Goal: Task Accomplishment & Management: Manage account settings

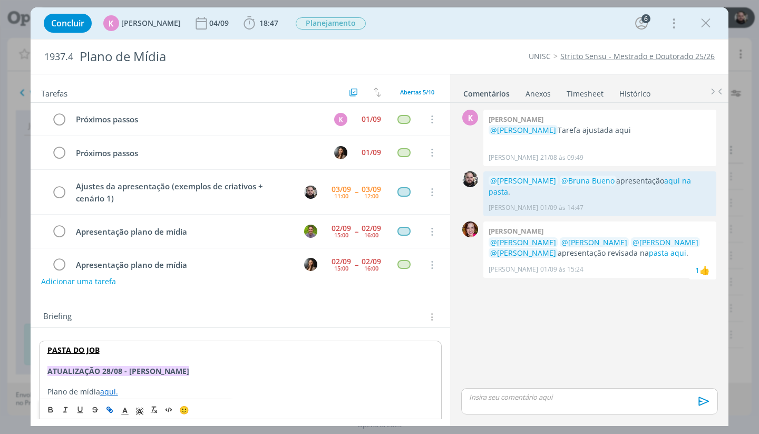
scroll to position [268, 0]
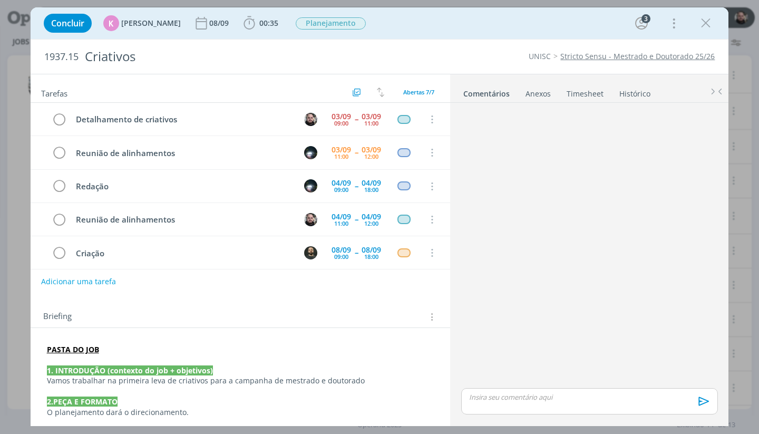
scroll to position [86, 0]
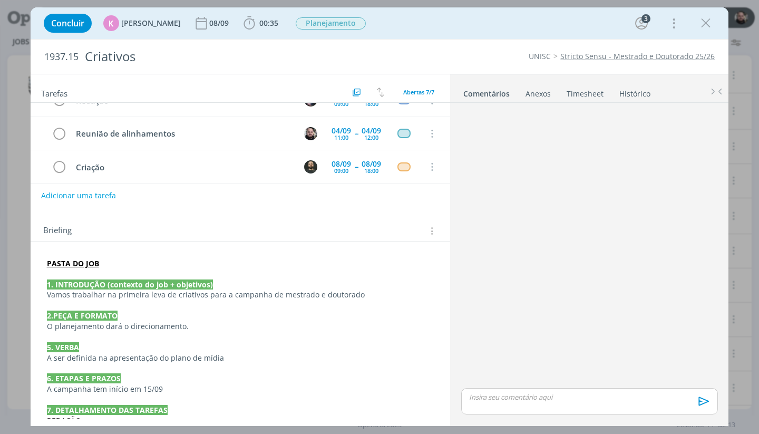
click at [124, 258] on p "PASTA DO JOB" at bounding box center [241, 263] width 388 height 11
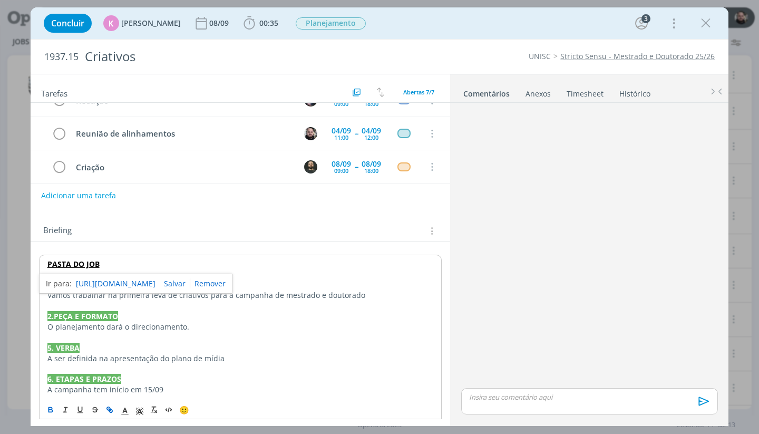
click at [122, 266] on p "PASTA DO JOB" at bounding box center [240, 264] width 386 height 11
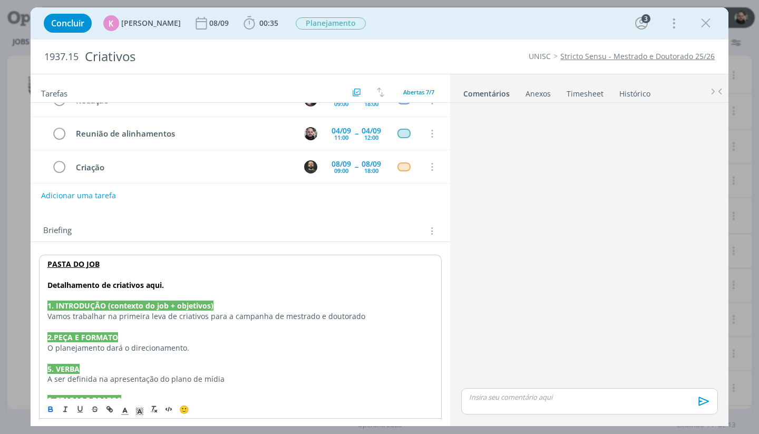
drag, startPoint x: 148, startPoint y: 285, endPoint x: 173, endPoint y: 283, distance: 24.8
click at [173, 283] on p "Detalhamento de criativos aqui." at bounding box center [240, 285] width 386 height 11
click at [110, 409] on icon "dialog" at bounding box center [110, 410] width 3 height 3
paste input "https://sobeae.sharepoint.com/:w:/s/SOBEAE/Ede2yWIF7l5Lt2c6FvuEhs8BWqEf-89r1IWf…"
type input "https://sobeae.sharepoint.com/:w:/s/SOBEAE/Ede2yWIF7l5Lt2c6FvuEhs8BWqEf-89r1IWf…"
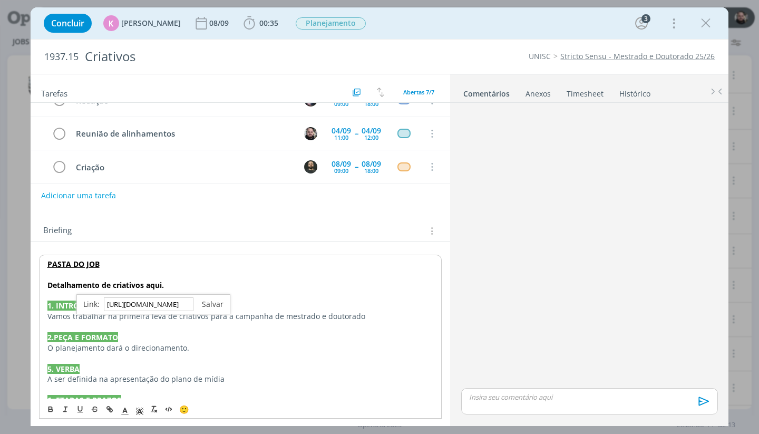
click at [209, 305] on link "dialog" at bounding box center [209, 304] width 30 height 10
click at [115, 284] on strong "Detalhamento de criativos" at bounding box center [95, 285] width 96 height 10
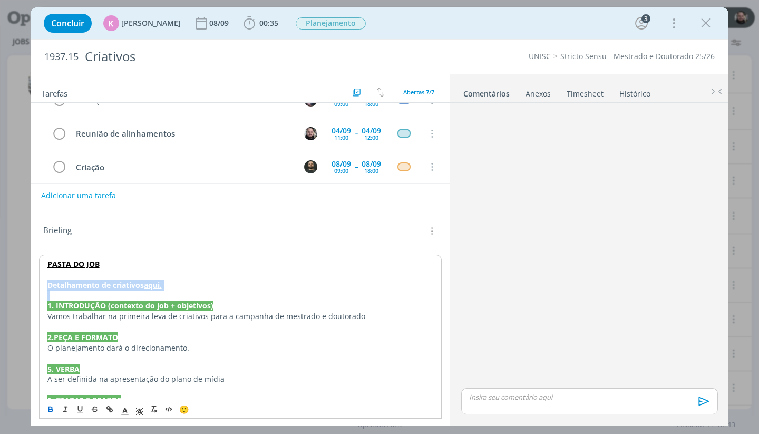
click at [115, 284] on strong "Detalhamento de criativos" at bounding box center [95, 285] width 96 height 10
click at [178, 276] on p "dialog" at bounding box center [240, 274] width 386 height 11
click at [181, 283] on p "Detalhamento de criativos aqui." at bounding box center [240, 285] width 386 height 11
click at [198, 290] on p "dialog" at bounding box center [240, 295] width 386 height 11
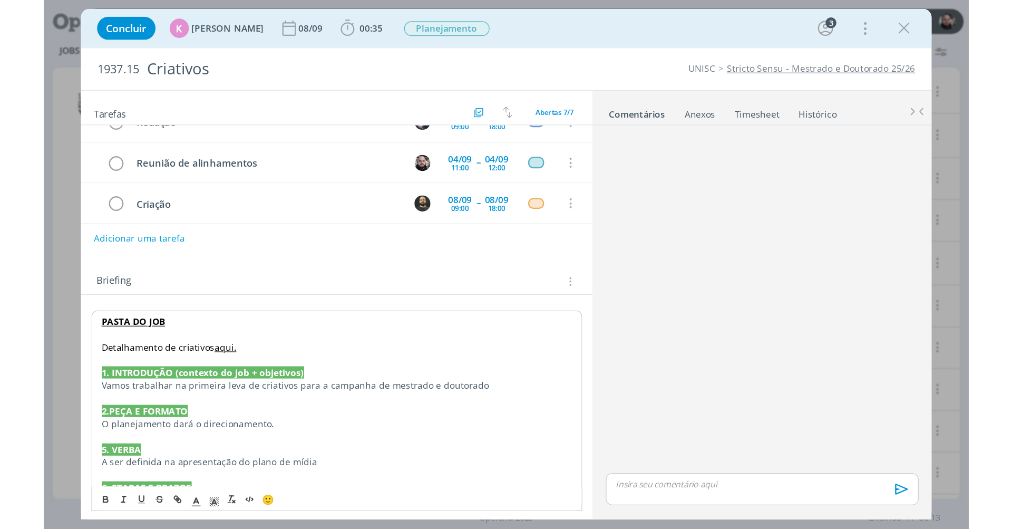
scroll to position [65, 0]
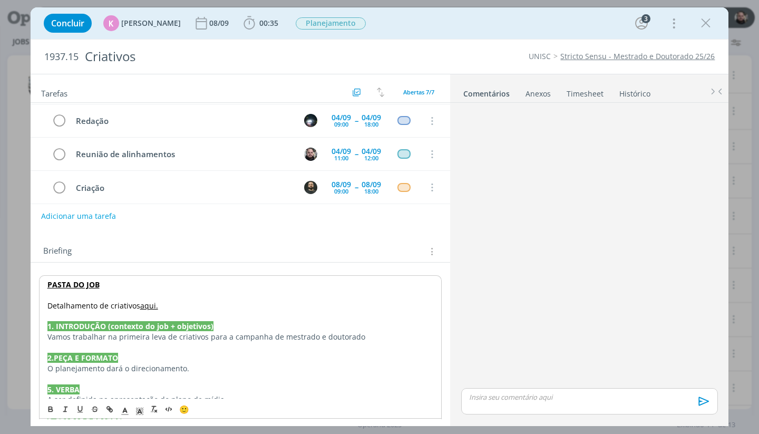
click at [151, 303] on link "aqui." at bounding box center [149, 306] width 18 height 10
click at [635, 139] on div "dialog" at bounding box center [589, 246] width 265 height 279
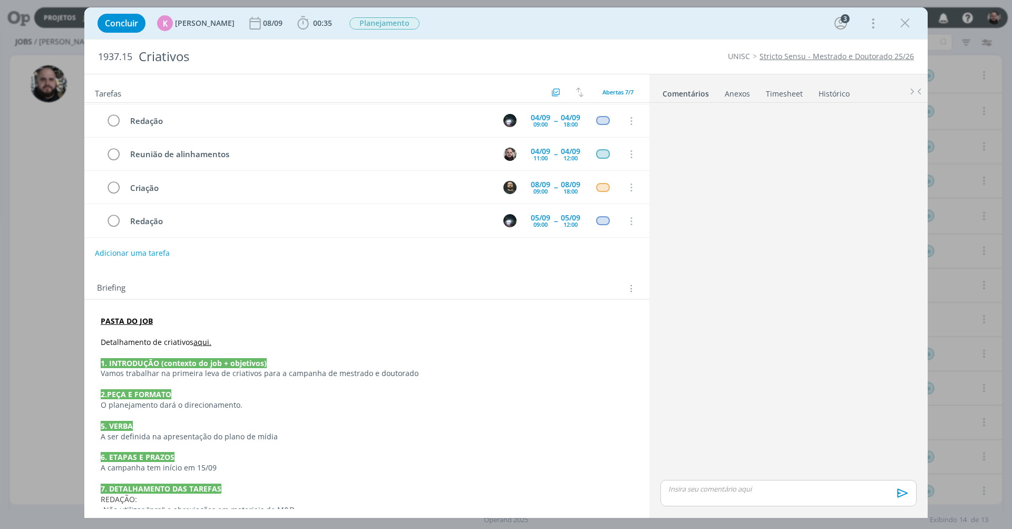
click at [691, 23] on div "Concluir K Karoline Arend 08/09 00:35 Iniciar Apontar Data * 03/09/2025 Horas *…" at bounding box center [506, 23] width 828 height 25
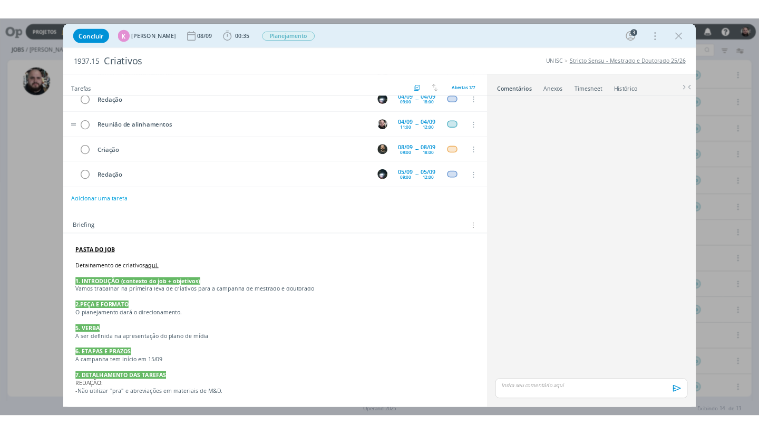
scroll to position [0, 0]
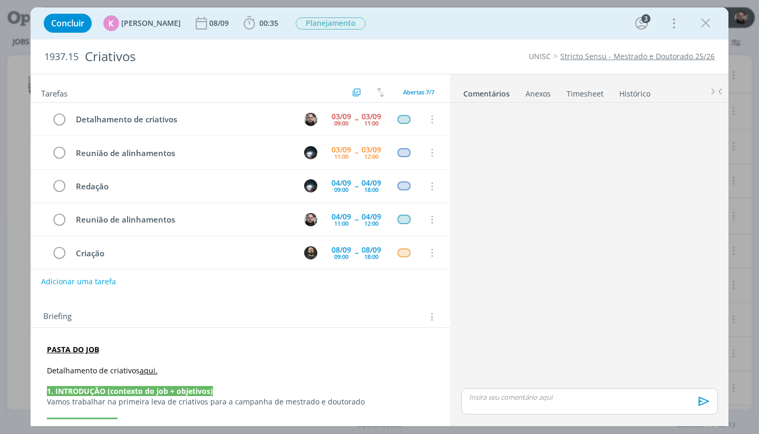
click at [447, 35] on div "Concluir K Karoline Arend 08/09 00:35 Iniciar Apontar Data * 03/09/2025 Horas *…" at bounding box center [379, 23] width 683 height 25
click at [146, 372] on link "aqui." at bounding box center [149, 370] width 18 height 10
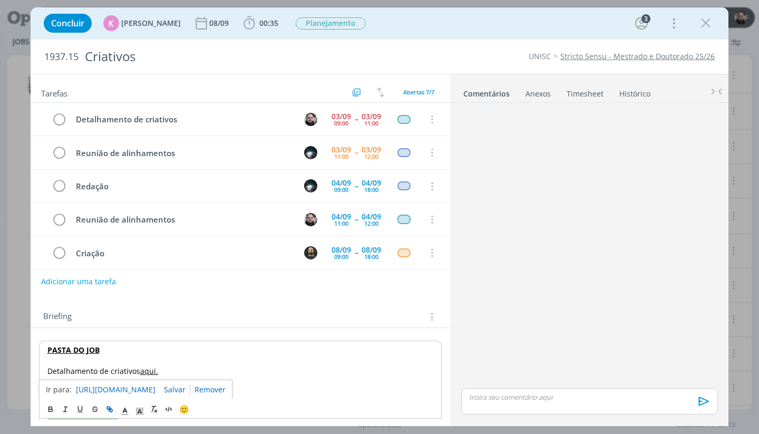
click at [147, 388] on link "https://sobeae.sharepoint.com/:w:/s/SOBEAE/Ede2yWIF7l5Lt2c6FvuEhs8BWqEf-89r1IWf…" at bounding box center [116, 390] width 80 height 14
click at [707, 21] on icon "dialog" at bounding box center [706, 23] width 16 height 16
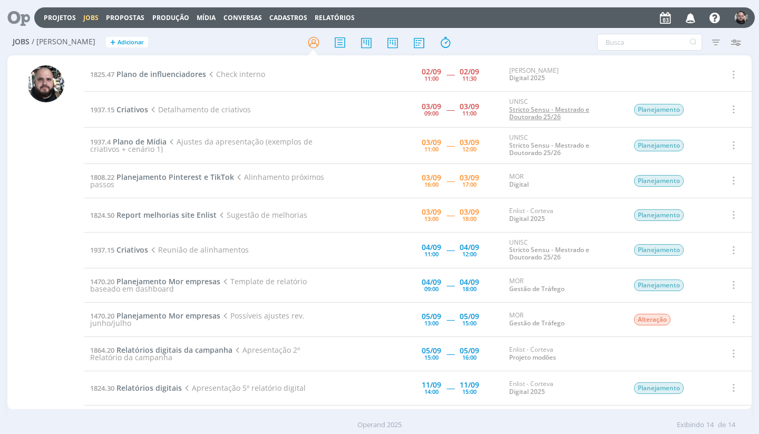
click at [520, 105] on link "Stricto Sensu - Mestrado e Doutorado 25/26" at bounding box center [549, 113] width 80 height 16
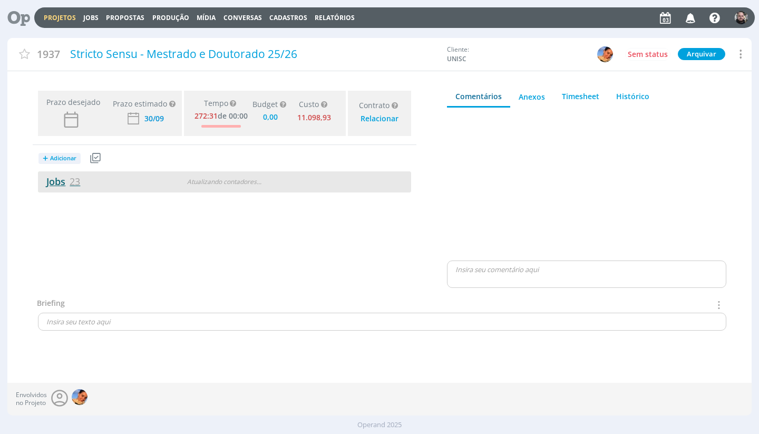
type input "0,00"
click at [63, 178] on link "Jobs 23" at bounding box center [59, 181] width 42 height 13
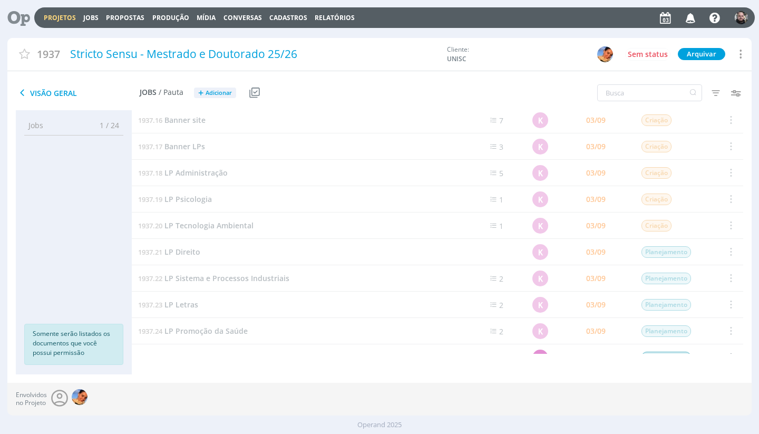
scroll to position [313, 0]
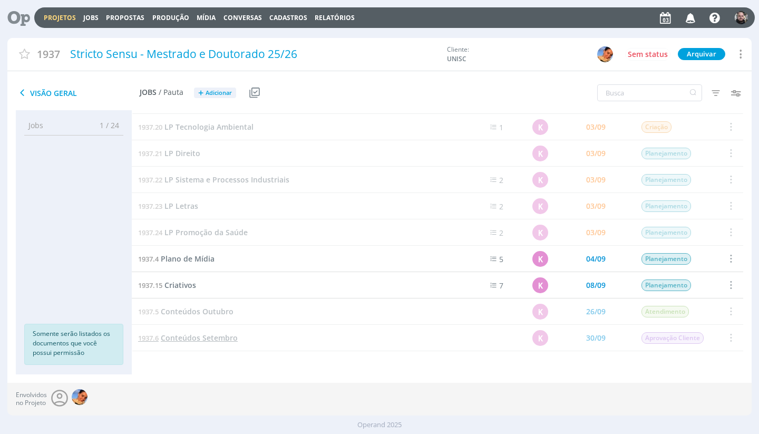
click at [201, 338] on span "Conteúdos Setembro" at bounding box center [199, 338] width 77 height 10
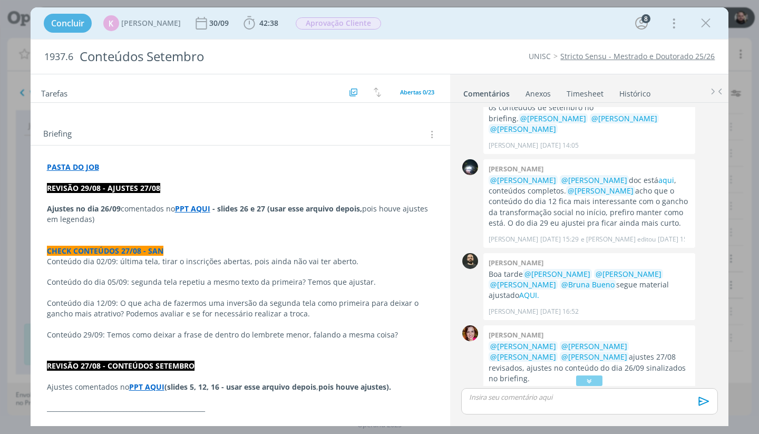
scroll to position [1714, 0]
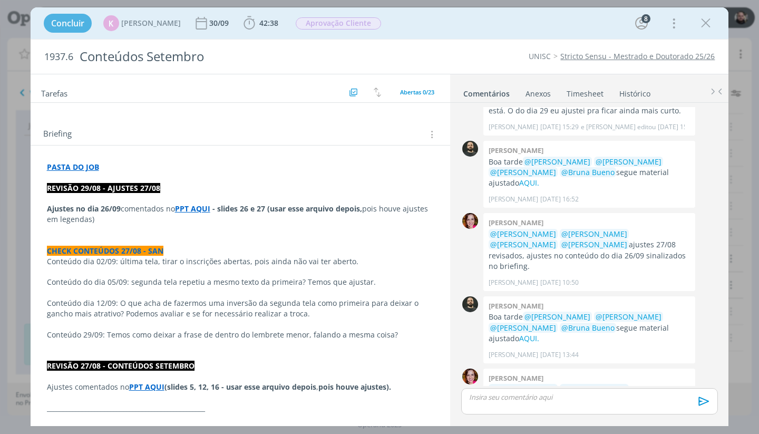
click at [531, 25] on div "Concluir K Karoline Arend 30/09 42:38 Iniciar Apontar Data * 03/09/2025 Horas *…" at bounding box center [379, 23] width 683 height 25
click at [708, 22] on icon "dialog" at bounding box center [706, 23] width 16 height 16
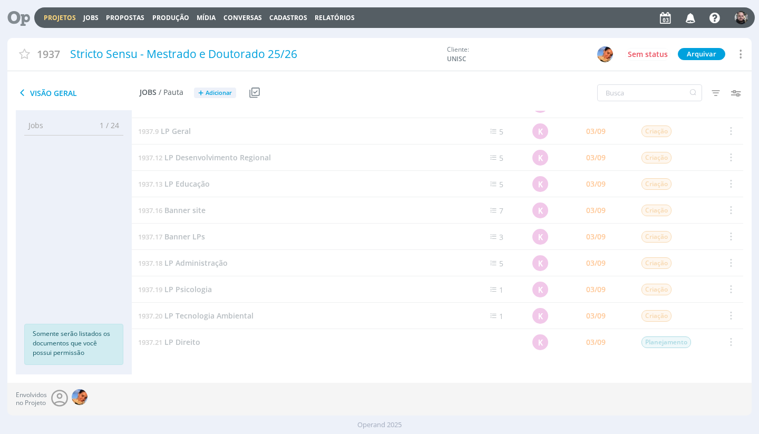
scroll to position [122, 0]
click at [203, 263] on span "LP Administração" at bounding box center [196, 265] width 63 height 10
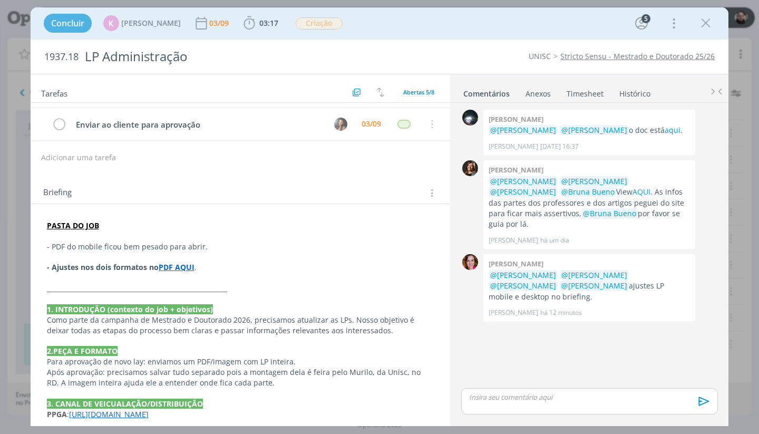
scroll to position [188, 0]
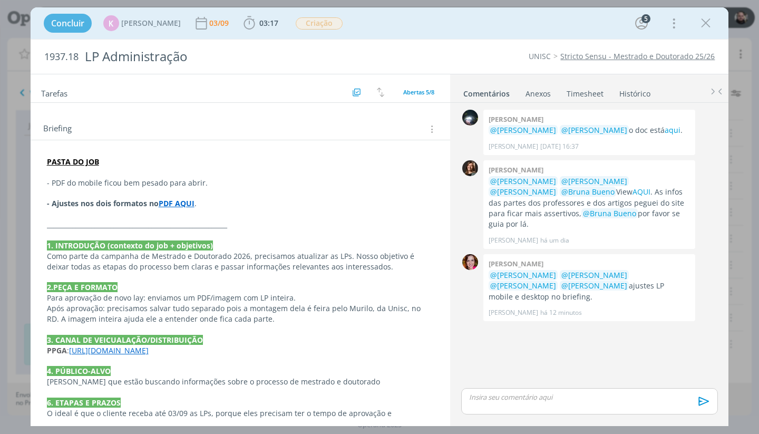
click at [180, 201] on strong "PDF AQUI" at bounding box center [177, 203] width 36 height 10
click at [702, 24] on icon "dialog" at bounding box center [706, 23] width 16 height 16
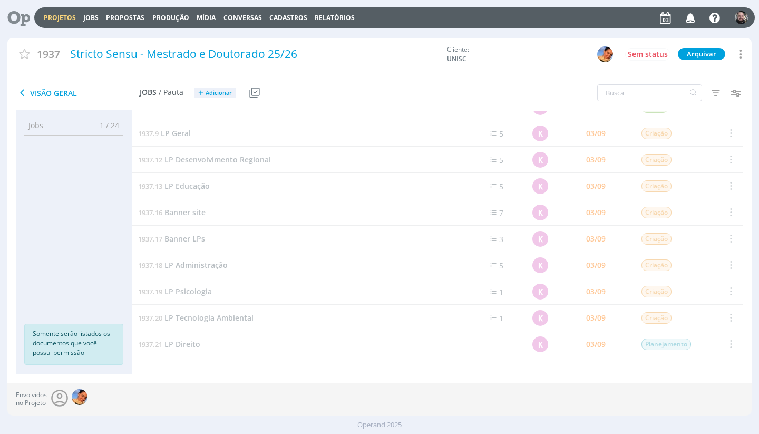
click at [181, 132] on span "LP Geral" at bounding box center [176, 133] width 30 height 10
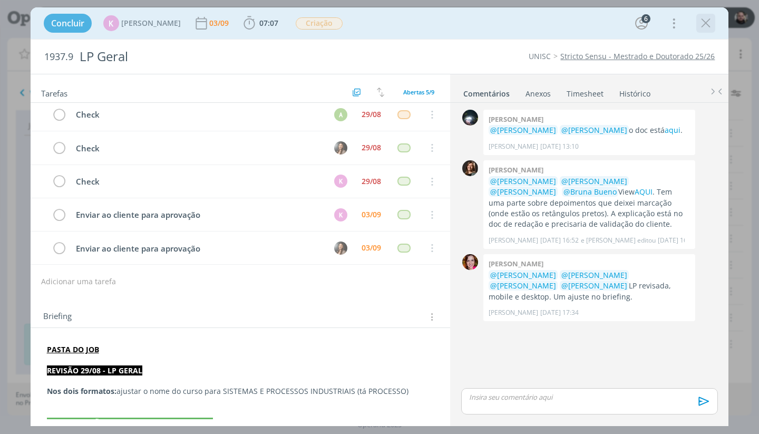
click at [702, 27] on icon "dialog" at bounding box center [706, 23] width 16 height 16
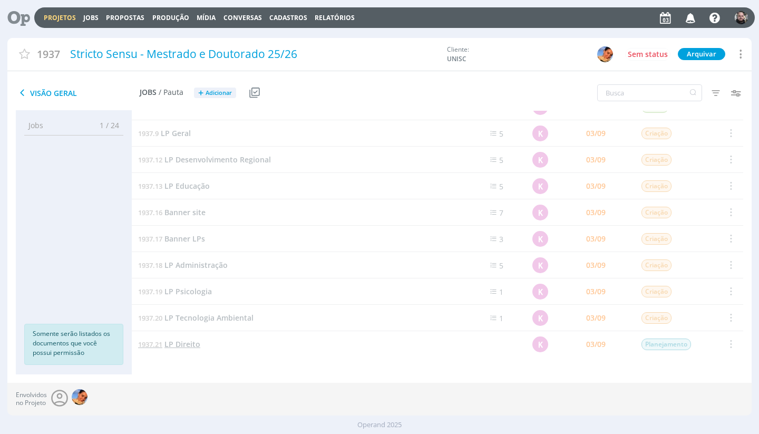
click at [186, 340] on span "LP Direito" at bounding box center [183, 344] width 36 height 10
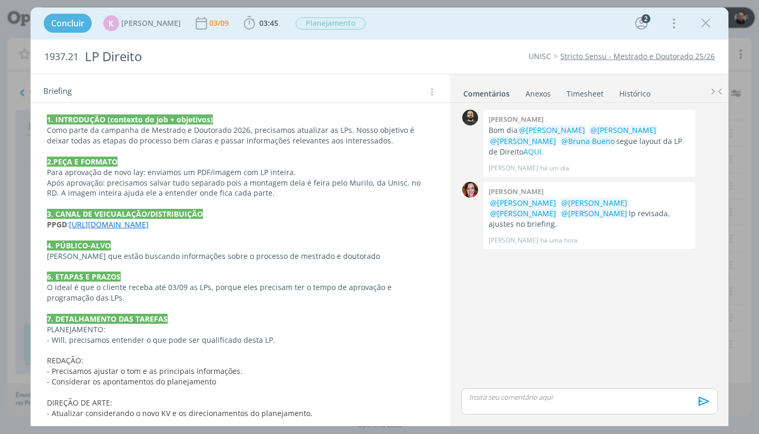
scroll to position [283, 0]
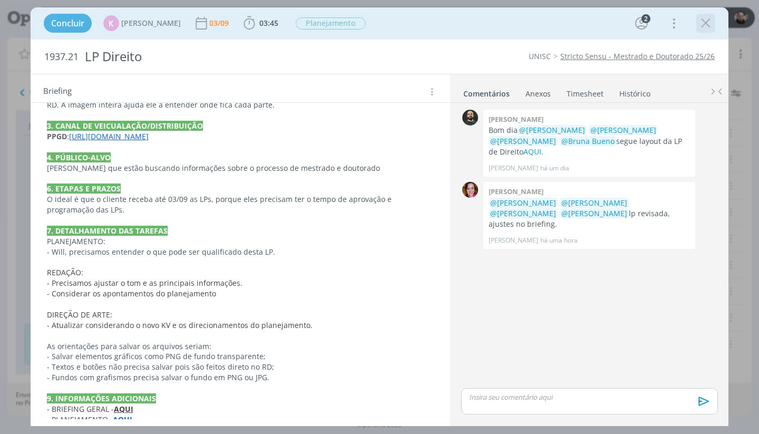
click at [700, 21] on icon "dialog" at bounding box center [706, 23] width 16 height 16
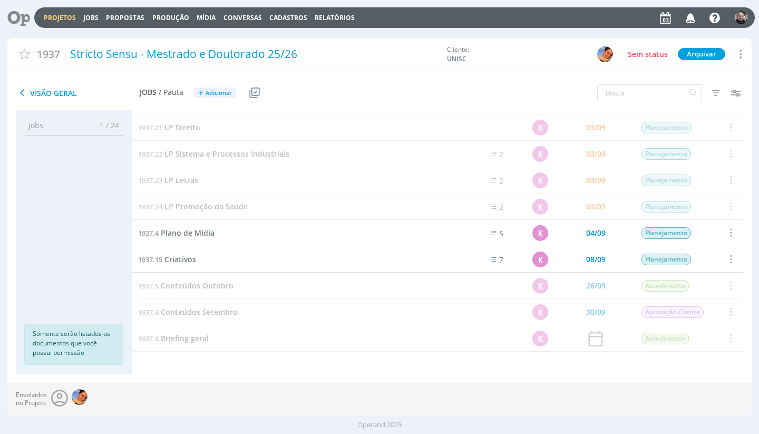
scroll to position [363, 0]
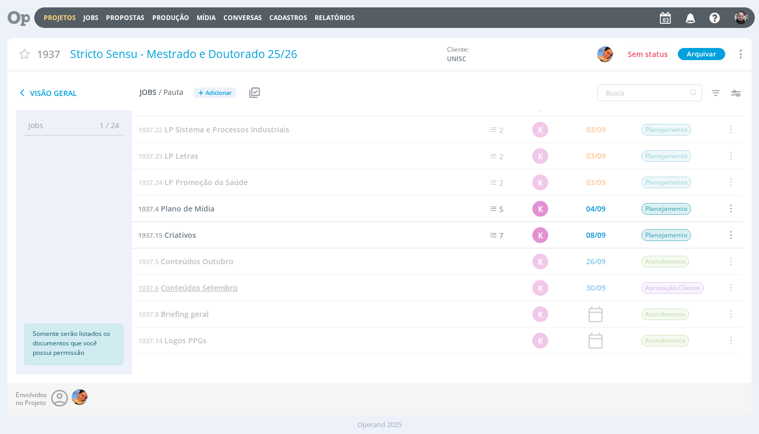
click at [212, 288] on span "Conteúdos Setembro" at bounding box center [199, 288] width 77 height 10
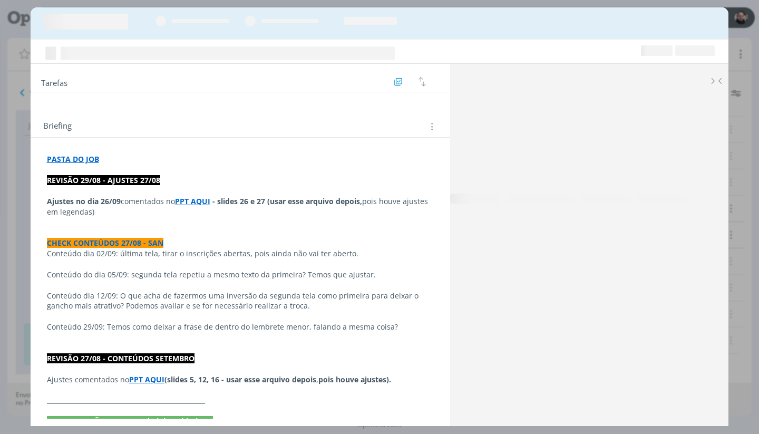
scroll to position [1714, 0]
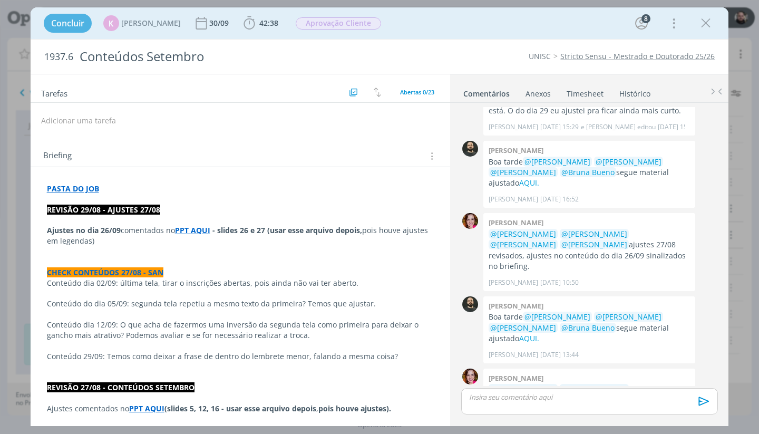
click at [199, 228] on strong "PPT AQUI" at bounding box center [192, 230] width 35 height 10
click at [469, 26] on div "Concluir K Karoline Arend 30/09 42:38 Iniciar Apontar Data * 03/09/2025 Horas *…" at bounding box center [379, 23] width 683 height 25
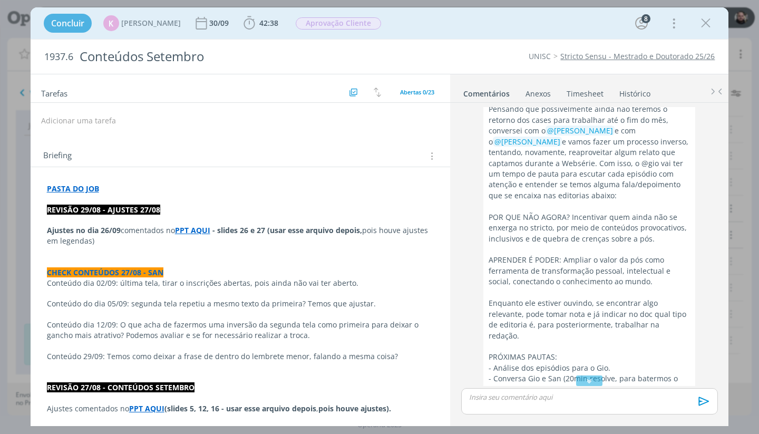
scroll to position [0, 0]
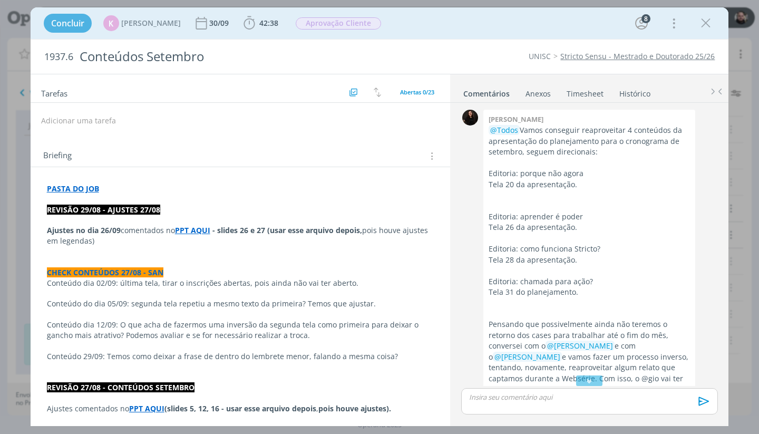
click at [525, 197] on p "dialog" at bounding box center [589, 195] width 201 height 11
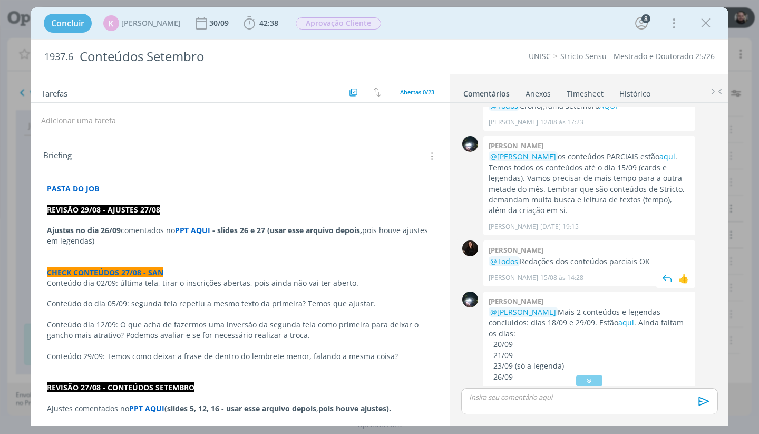
scroll to position [779, 0]
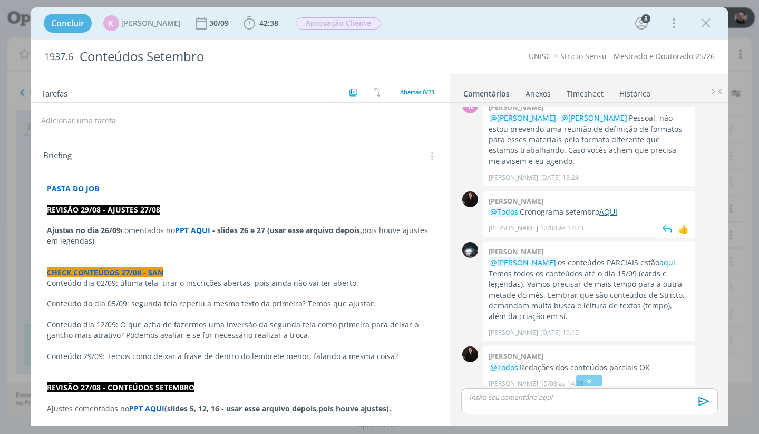
click at [606, 207] on link "AQUI" at bounding box center [609, 212] width 18 height 10
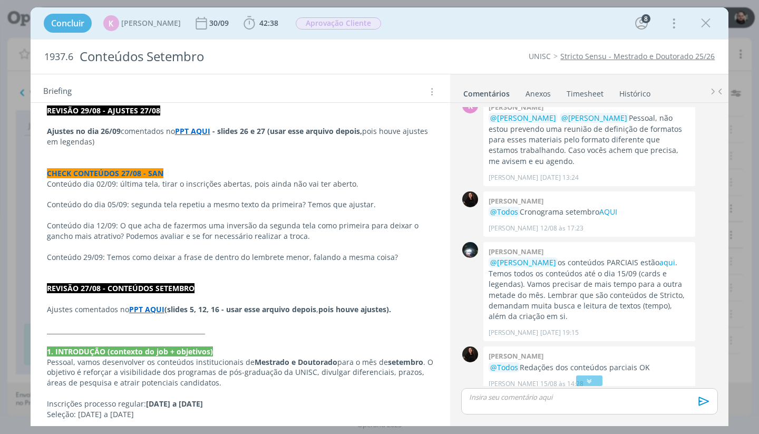
scroll to position [132, 0]
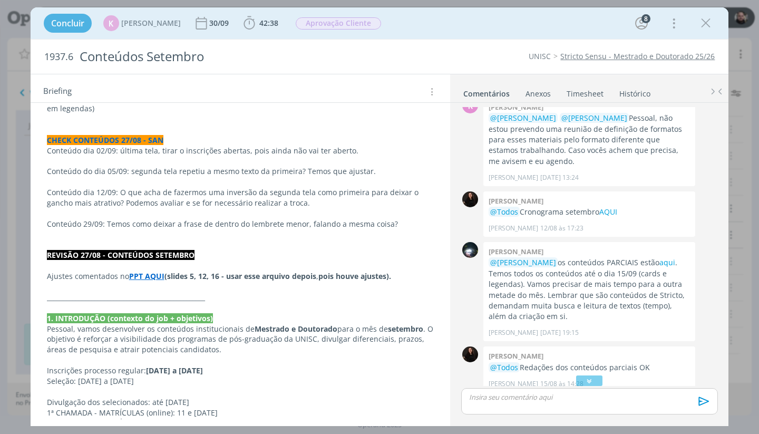
click at [149, 271] on strong "PPT AQUI" at bounding box center [146, 276] width 35 height 10
click at [709, 23] on icon "dialog" at bounding box center [706, 23] width 16 height 16
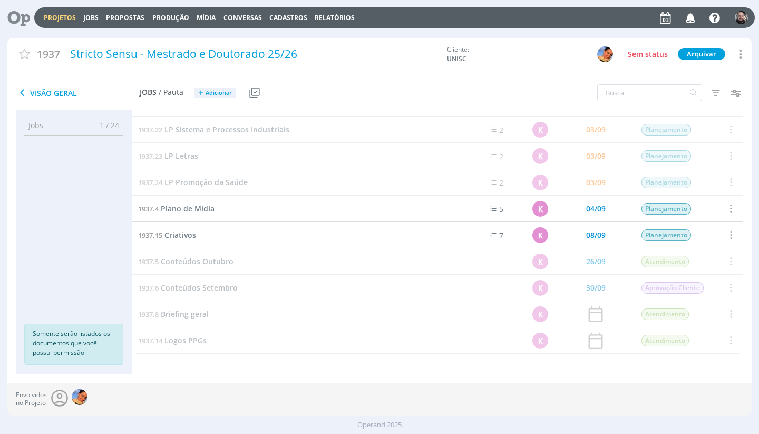
scroll to position [160, 0]
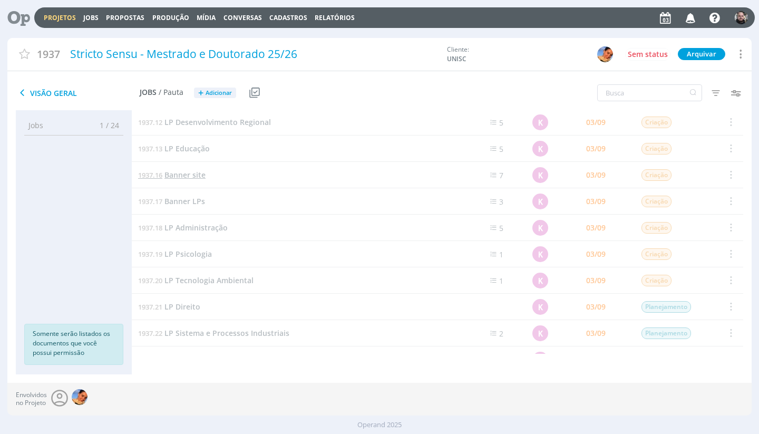
click at [200, 176] on span "Banner site" at bounding box center [185, 175] width 41 height 10
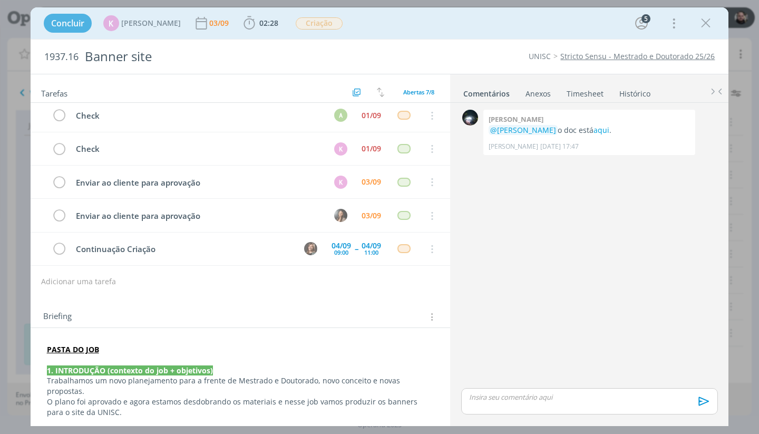
scroll to position [250, 0]
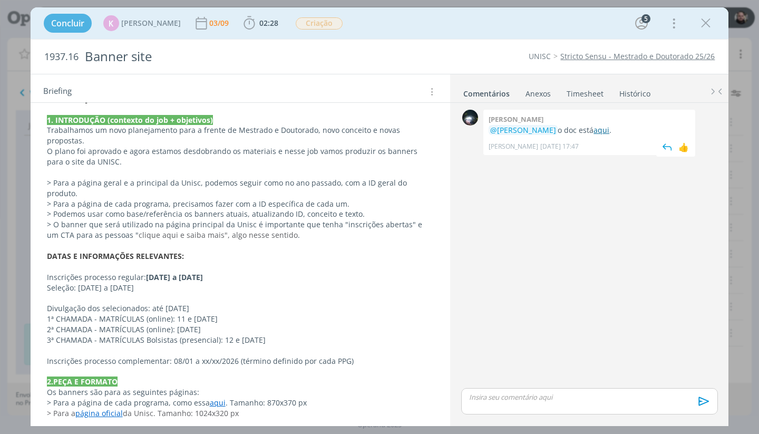
click at [594, 129] on link "aqui" at bounding box center [602, 130] width 16 height 10
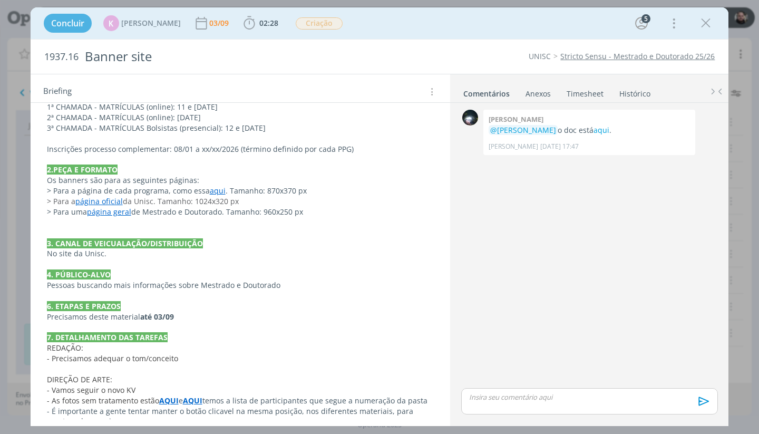
scroll to position [504, 0]
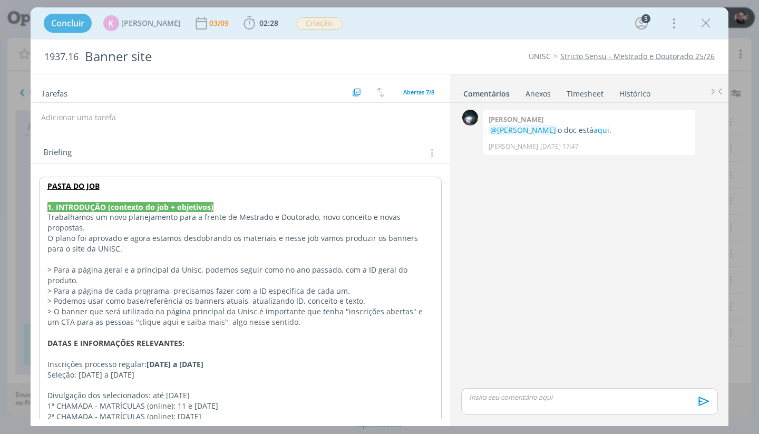
scroll to position [0, 0]
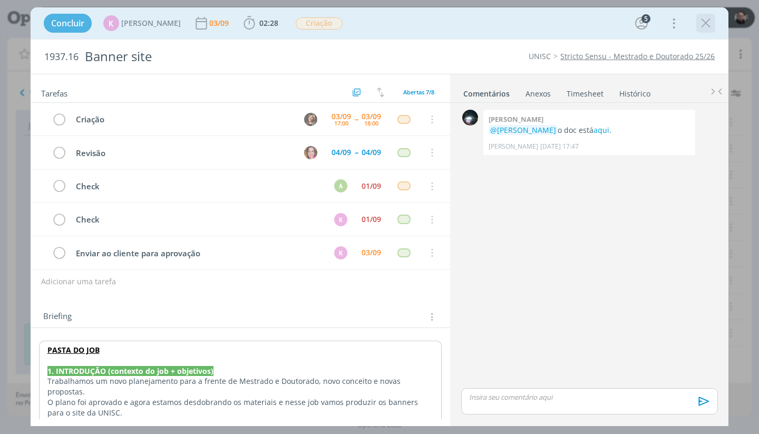
click at [704, 27] on icon "dialog" at bounding box center [706, 23] width 16 height 16
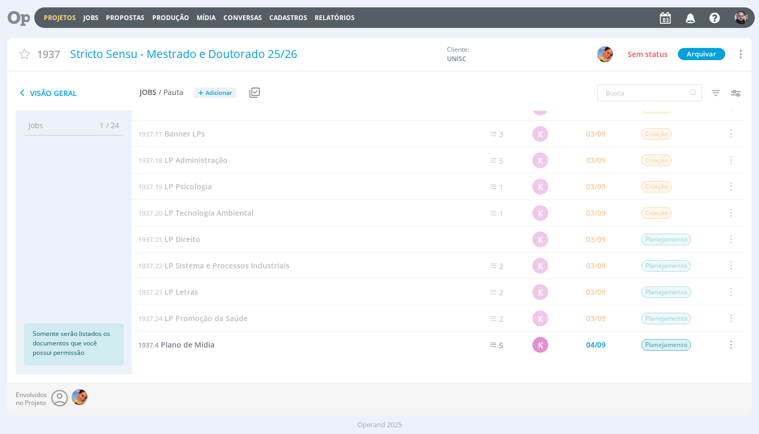
scroll to position [307, 0]
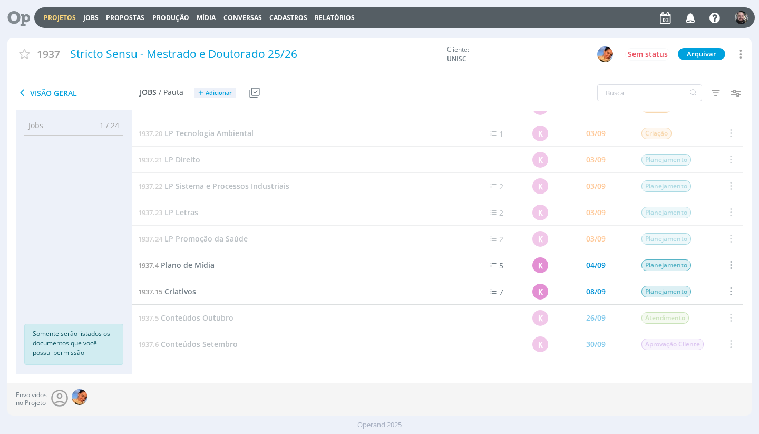
click at [207, 340] on span "Conteúdos Setembro" at bounding box center [199, 344] width 77 height 10
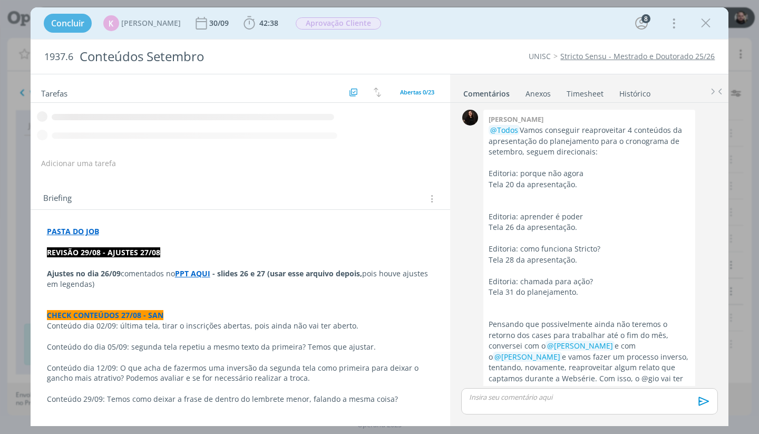
scroll to position [1714, 0]
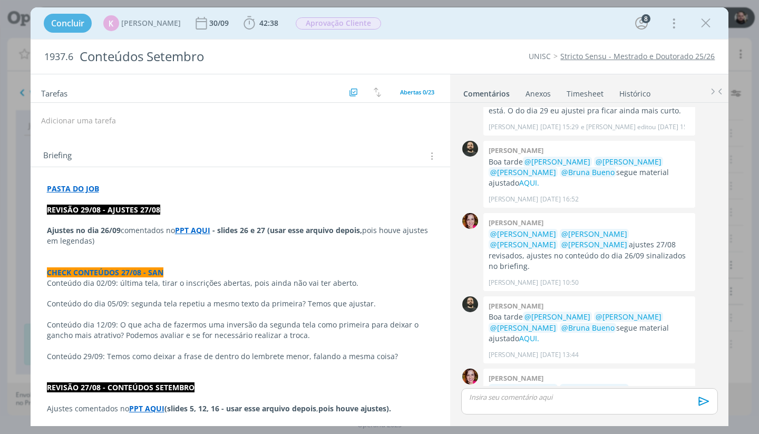
click at [139, 208] on strong "REVISÃO 29/08 - AJUSTES 27/08" at bounding box center [103, 210] width 113 height 10
click at [84, 189] on strong "PASTA DO JOB" at bounding box center [73, 189] width 52 height 10
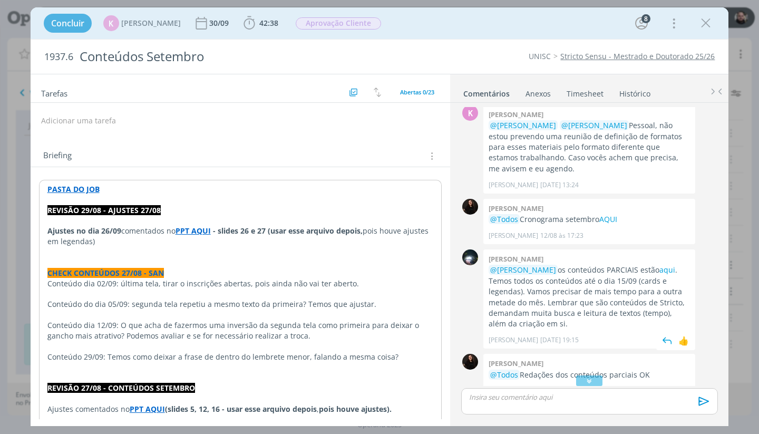
scroll to position [787, 0]
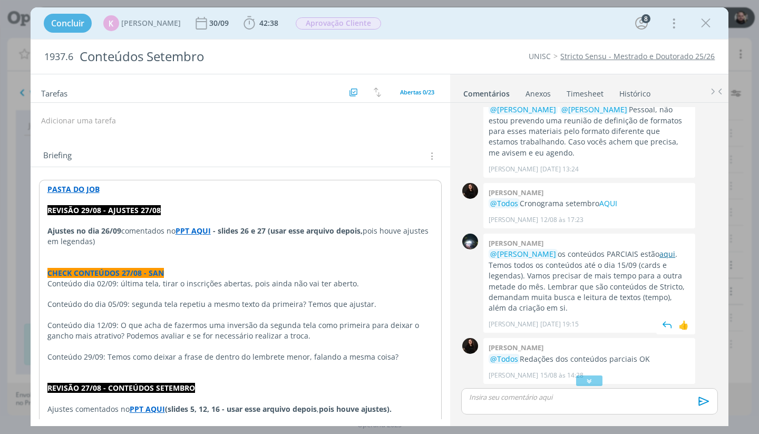
click at [662, 249] on link "aqui" at bounding box center [668, 254] width 16 height 10
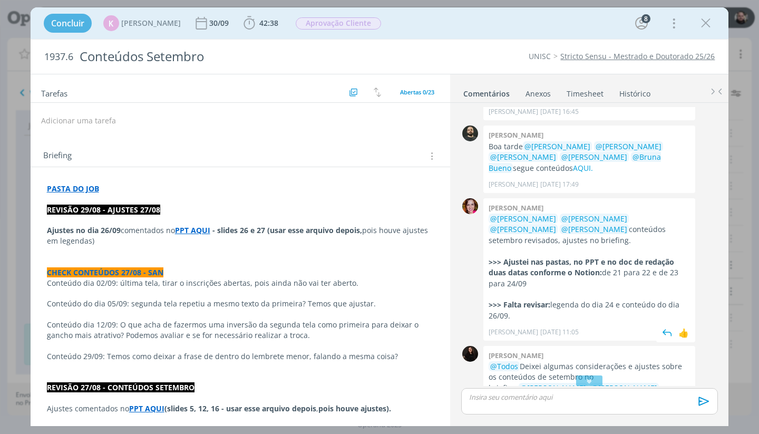
scroll to position [1377, 0]
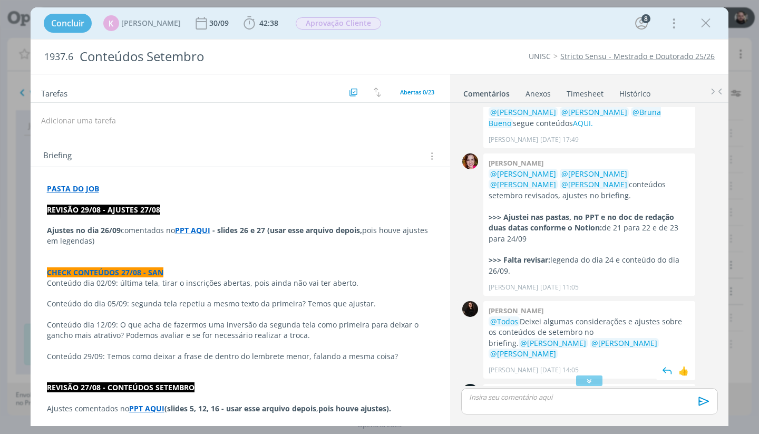
click at [516, 316] on p "@Todos Deixei algumas considerações e ajustes sobre os conteúdos de setembro no…" at bounding box center [589, 337] width 201 height 43
click at [591, 365] on span "Sandriny Soares 27/08 às 14:05" at bounding box center [587, 369] width 196 height 9
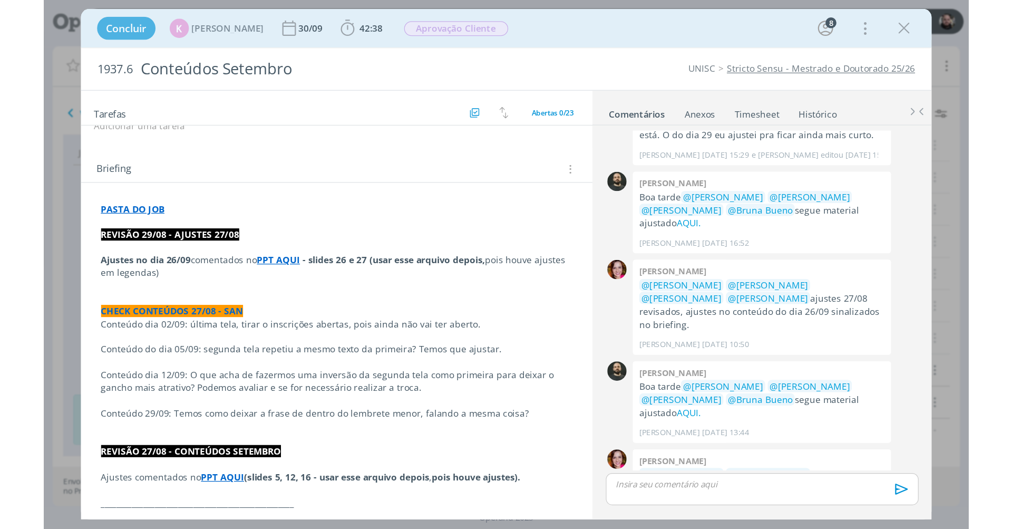
scroll to position [1622, 0]
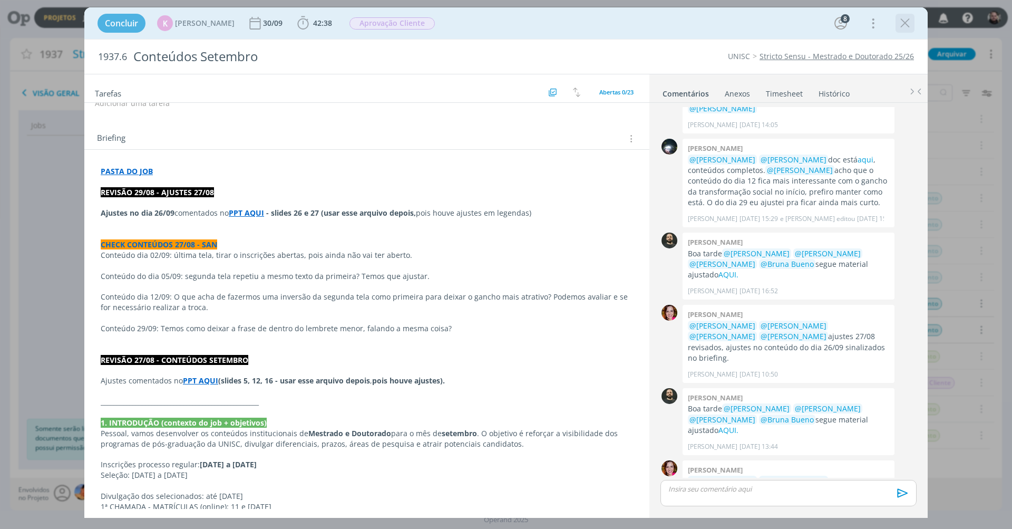
click at [759, 23] on icon "dialog" at bounding box center [905, 23] width 16 height 16
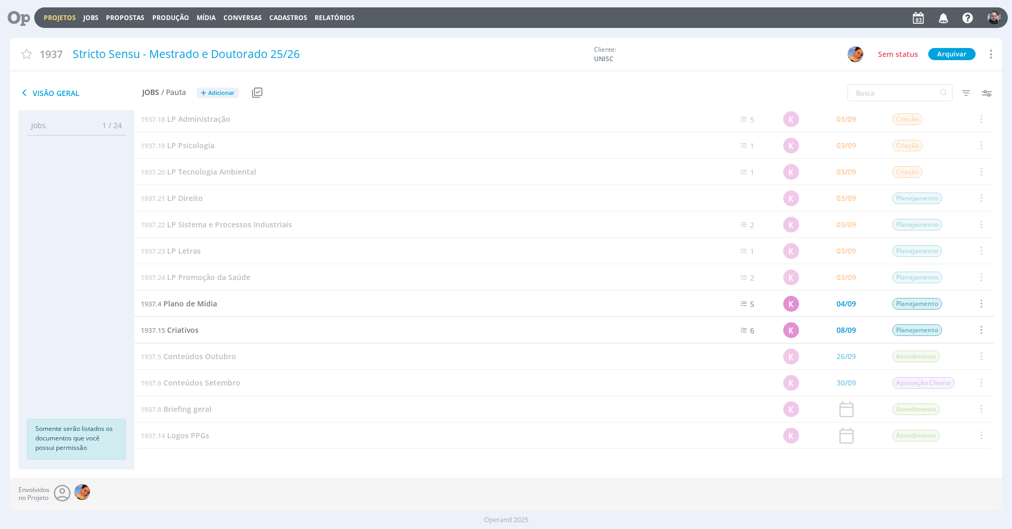
click at [52, 13] on link "Projetos" at bounding box center [60, 17] width 32 height 9
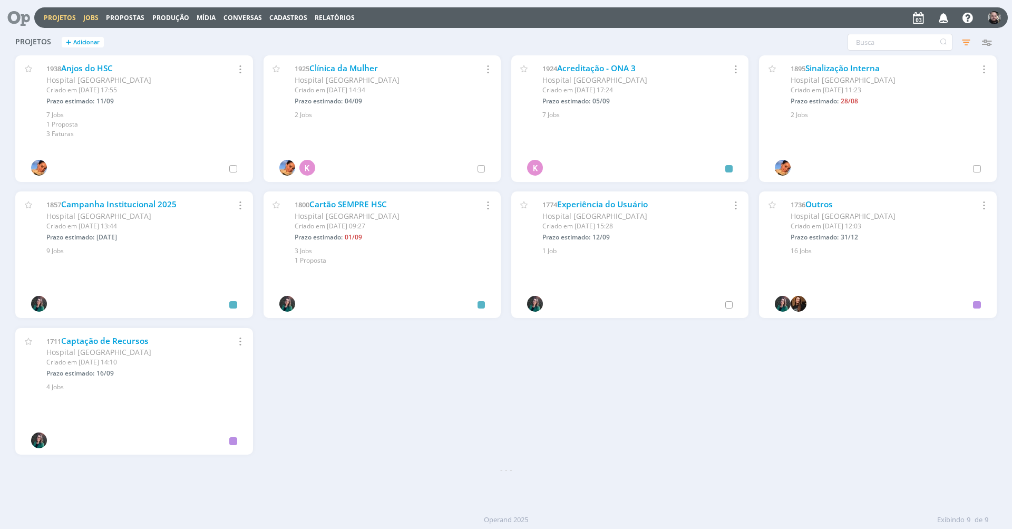
click at [87, 15] on link "Jobs" at bounding box center [90, 17] width 15 height 9
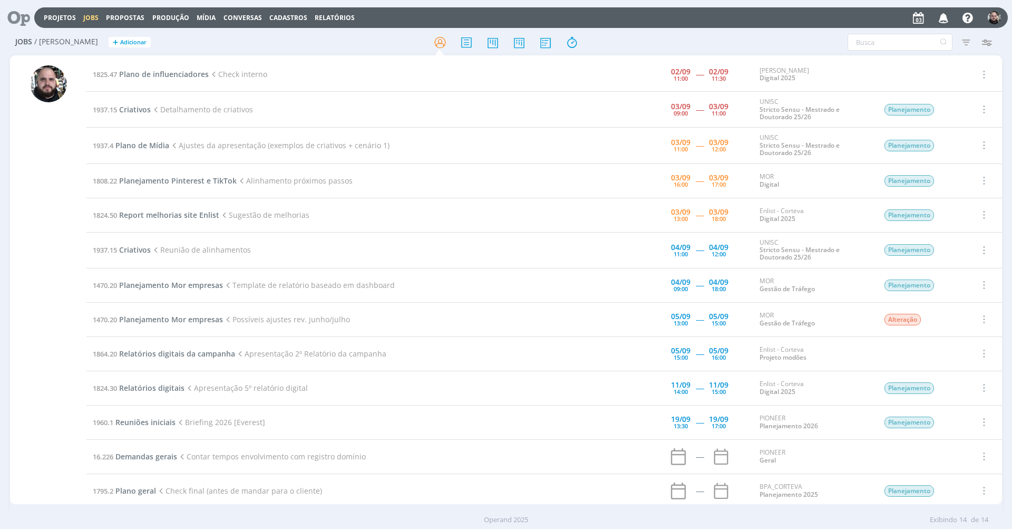
click at [319, 41] on h2 "Jobs / Minha Pauta + Adicionar" at bounding box center [175, 41] width 320 height 22
click at [199, 71] on span "Plano de influenciadores" at bounding box center [164, 74] width 90 height 10
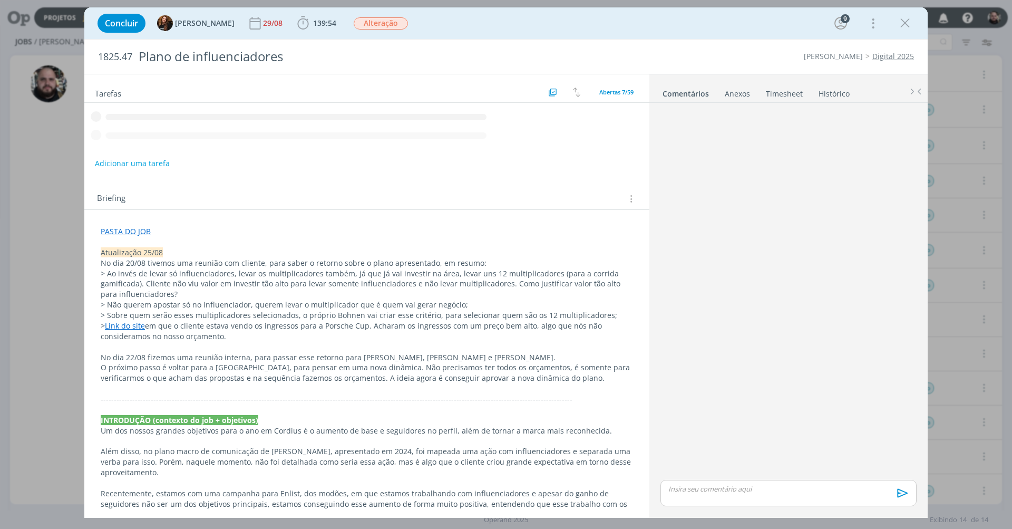
click at [759, 95] on link "Timesheet" at bounding box center [785, 91] width 38 height 15
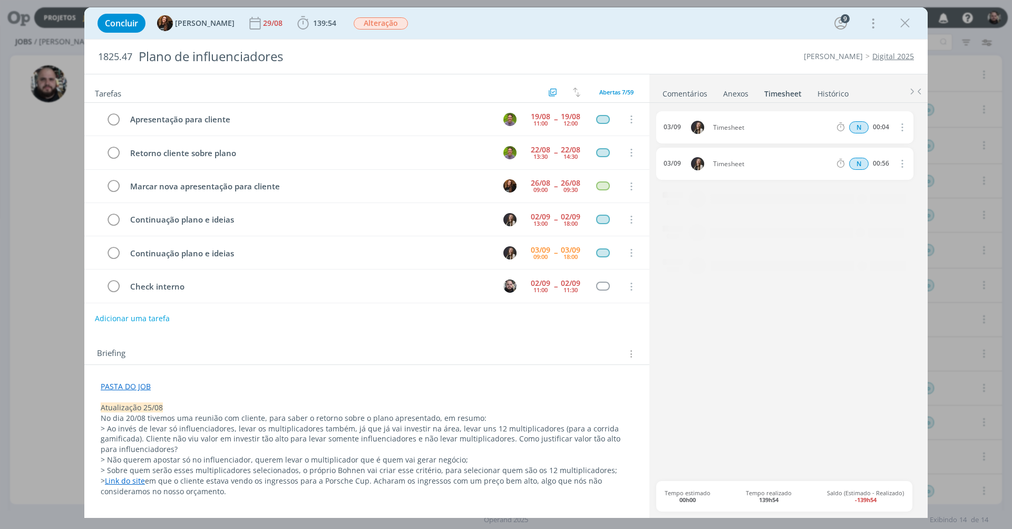
scroll to position [34, 0]
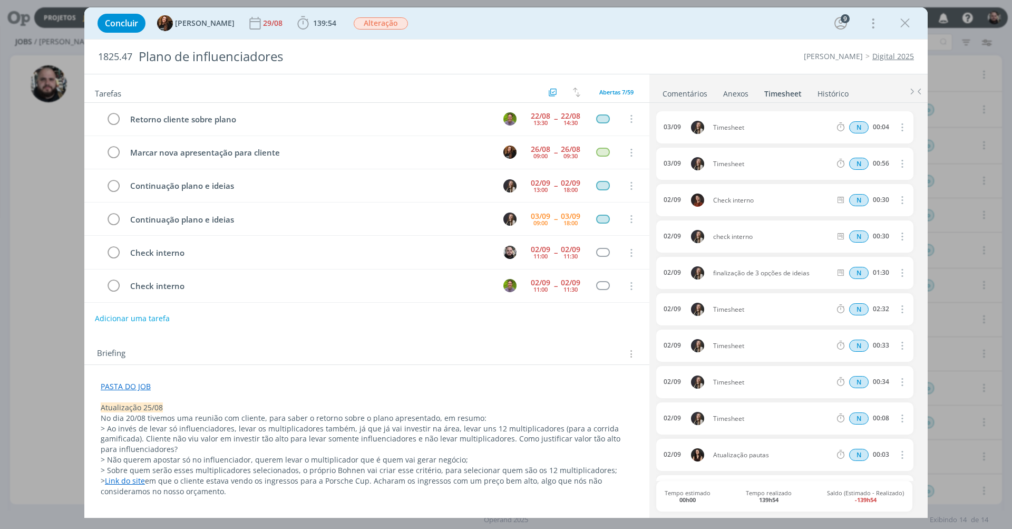
click at [729, 125] on span "Timesheet" at bounding box center [772, 127] width 126 height 6
click at [745, 199] on span "Check interno" at bounding box center [772, 200] width 126 height 6
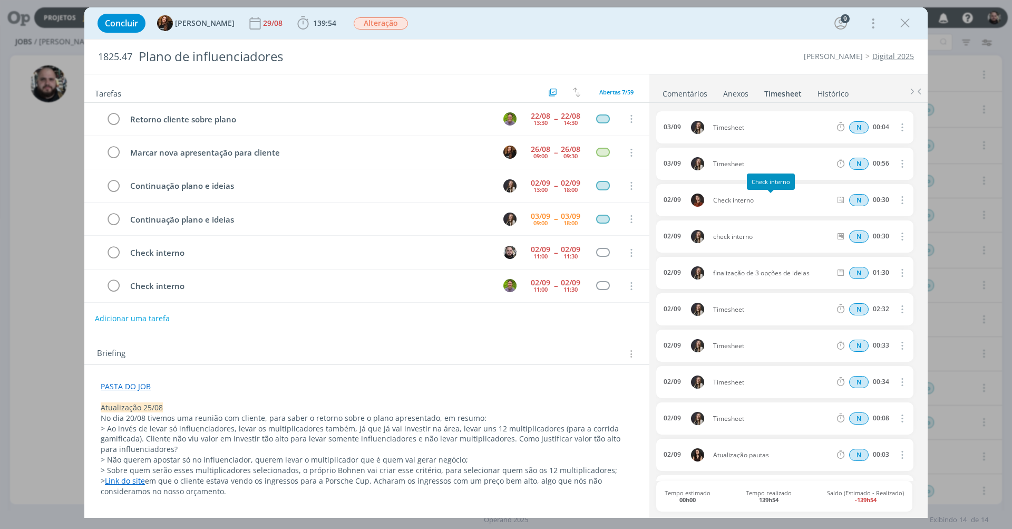
click at [745, 199] on span "Check interno" at bounding box center [772, 200] width 126 height 6
copy div "Check interno"
click at [311, 20] on b "139:54" at bounding box center [324, 23] width 27 height 7
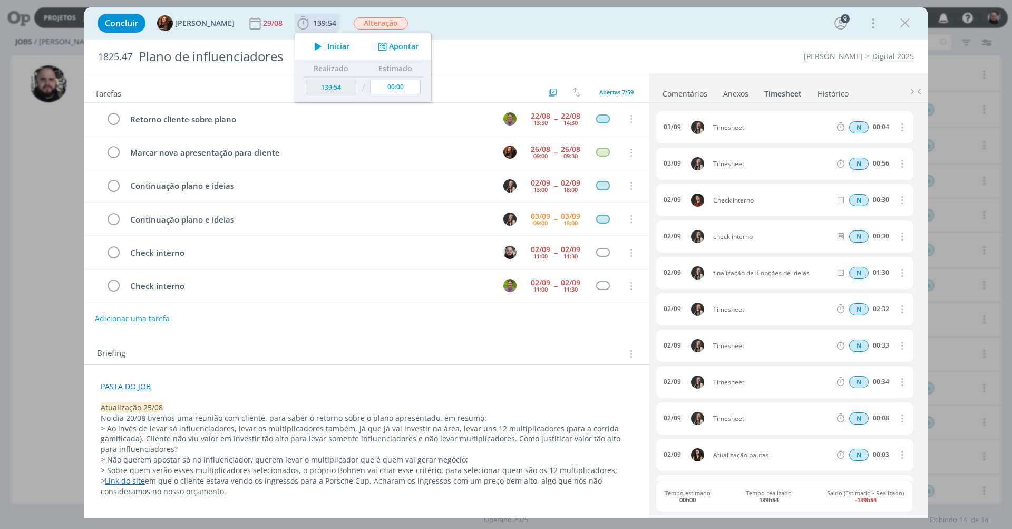
click at [377, 46] on icon "dialog" at bounding box center [382, 47] width 13 height 10
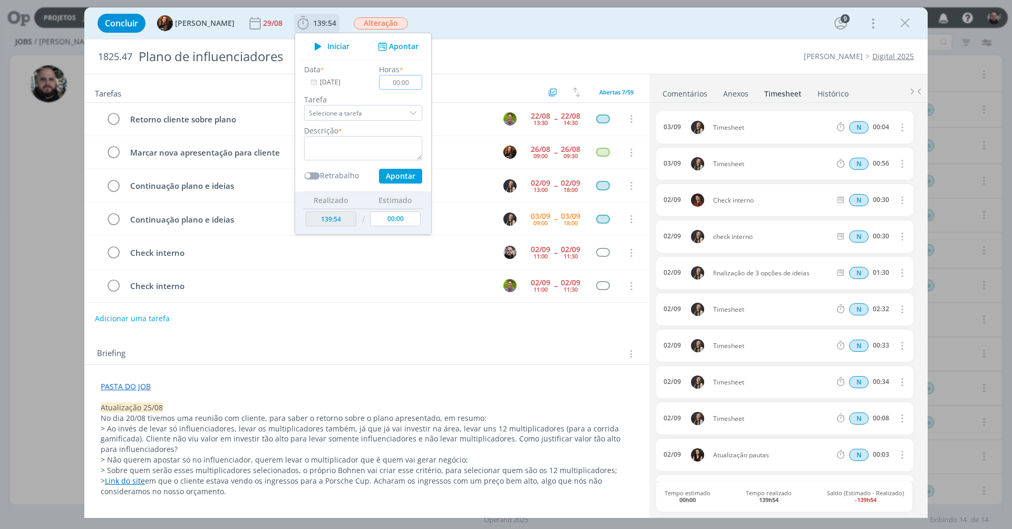
click at [407, 84] on input "00:00" at bounding box center [400, 82] width 43 height 15
click at [327, 83] on input "[DATE]" at bounding box center [337, 82] width 66 height 15
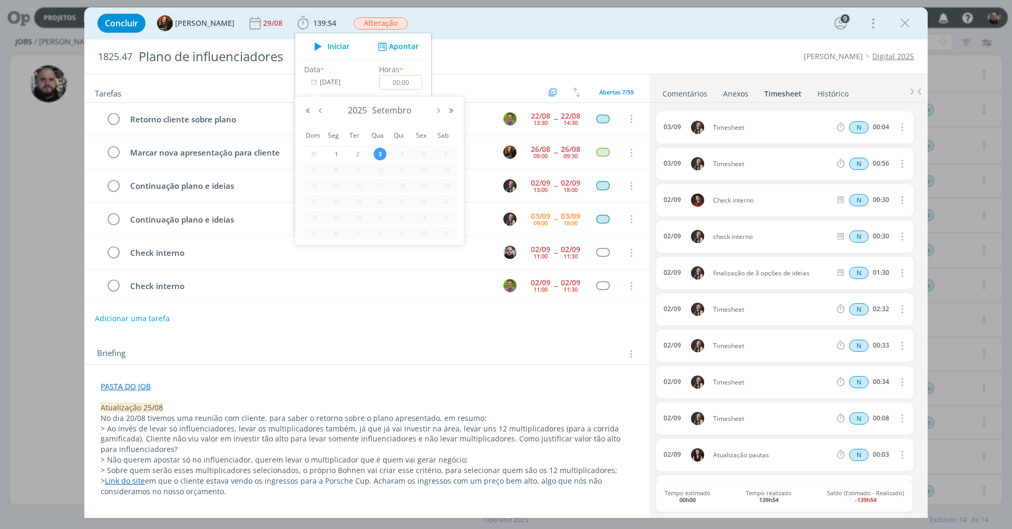
click at [360, 152] on span "2" at bounding box center [358, 154] width 13 height 13
type input "02/09/2025"
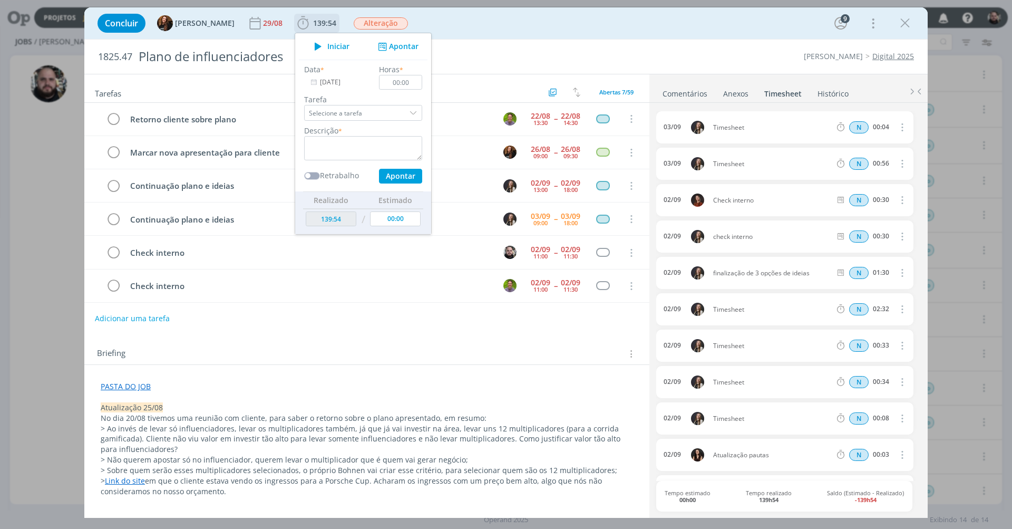
click at [354, 67] on div "Data * 02/09/2025" at bounding box center [336, 77] width 75 height 26
click at [355, 135] on div "Descrição *" at bounding box center [363, 142] width 129 height 35
click at [357, 140] on textarea "dialog" at bounding box center [363, 148] width 118 height 24
paste textarea "Check interno"
type textarea "Check interno"
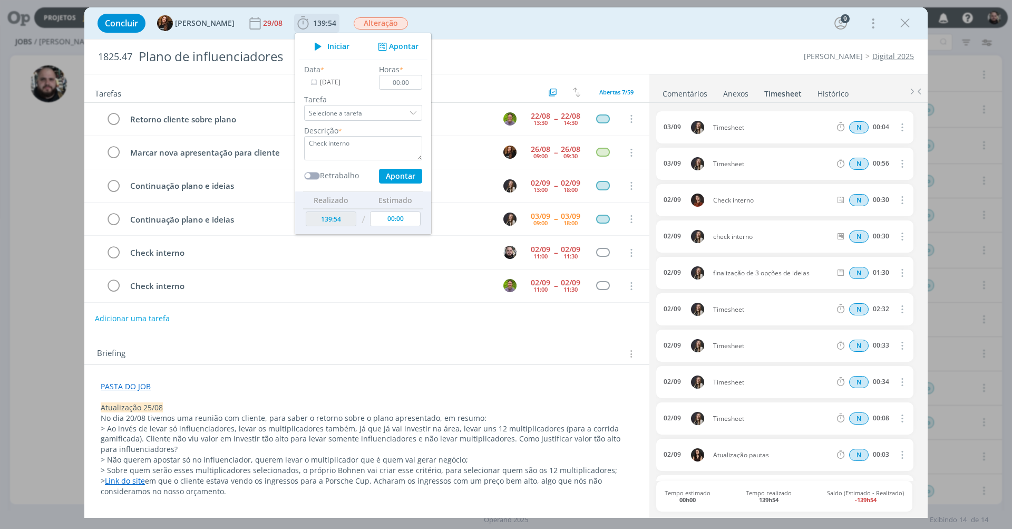
click at [391, 173] on button "Apontar" at bounding box center [400, 176] width 43 height 15
click at [398, 83] on input "00:00" at bounding box center [400, 82] width 43 height 15
type input "00:30"
click at [393, 177] on button "Apontar" at bounding box center [400, 176] width 43 height 15
type textarea "Check interno"
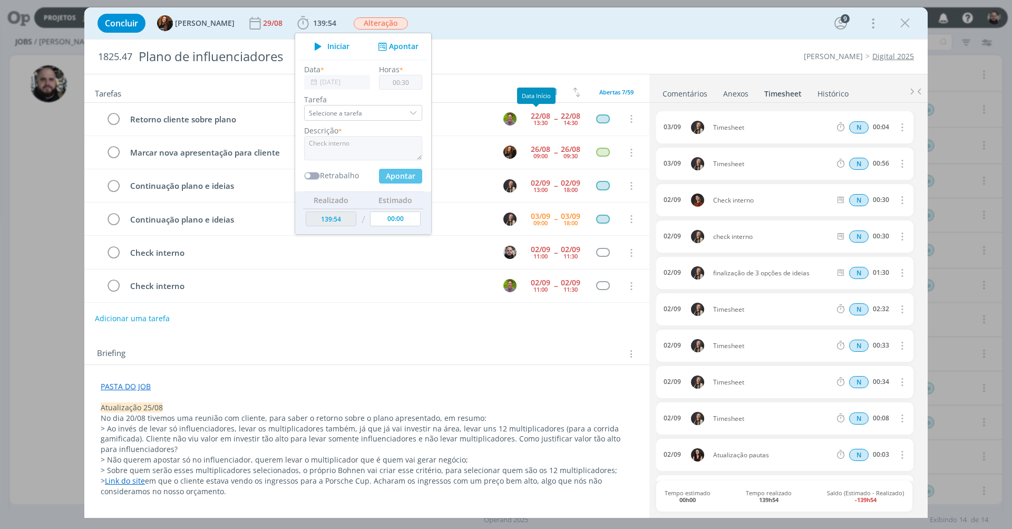
type input "140:24"
type input "[DATE]"
type input "00:00"
click at [679, 45] on div "1825.47 Plano de influenciadores Cordius - Corteva Digital 2025" at bounding box center [506, 57] width 844 height 34
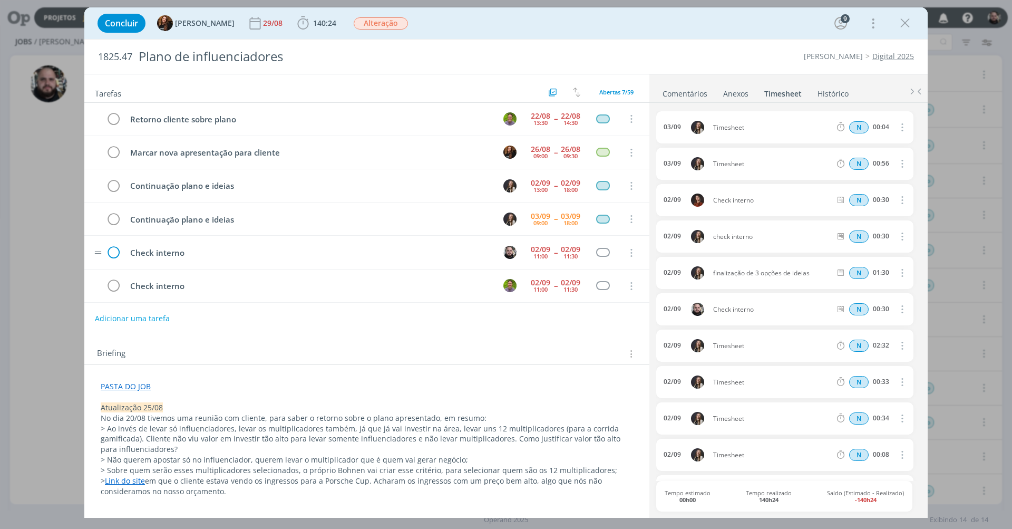
click at [115, 249] on icon "dialog" at bounding box center [113, 253] width 16 height 16
click at [759, 28] on icon "dialog" at bounding box center [905, 23] width 16 height 16
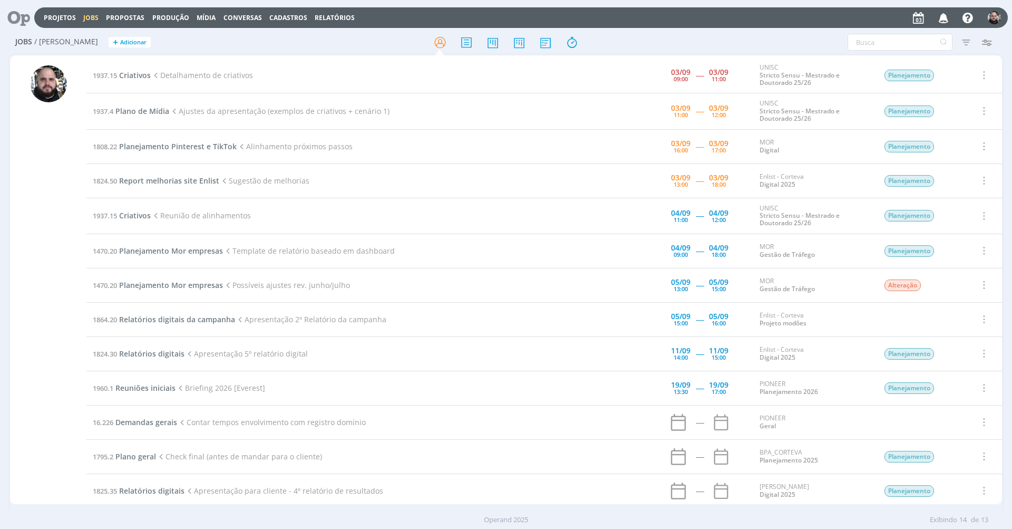
click at [129, 80] on td "1937.15 Criativos Detalhamento de criativos" at bounding box center [334, 75] width 496 height 36
click at [129, 77] on span "Criativos" at bounding box center [135, 75] width 32 height 10
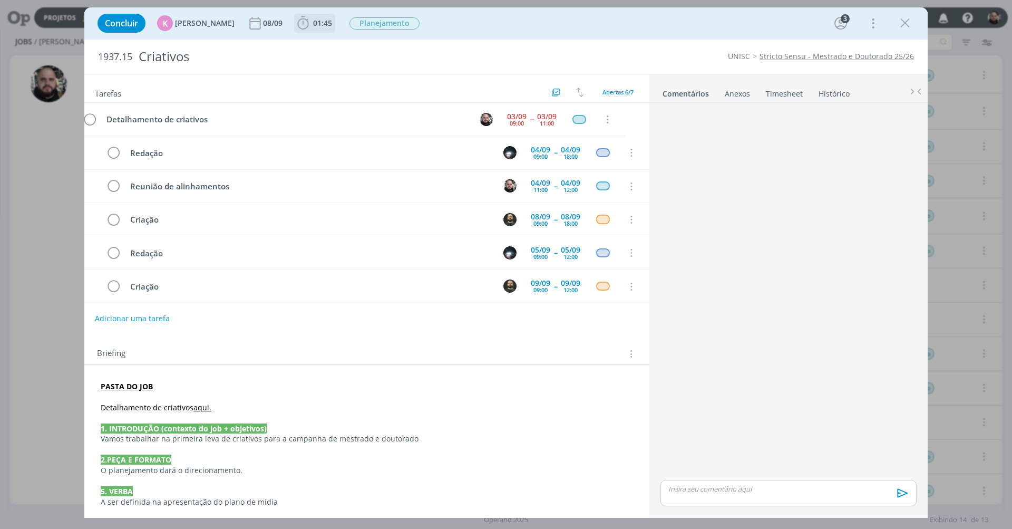
click at [325, 24] on span "01:45" at bounding box center [322, 23] width 19 height 10
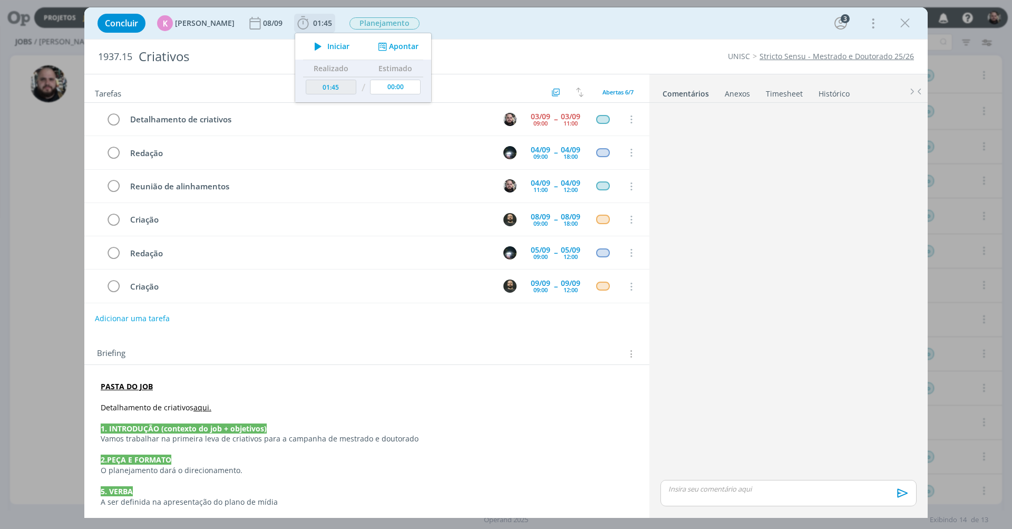
click at [385, 47] on button "Apontar" at bounding box center [397, 46] width 44 height 11
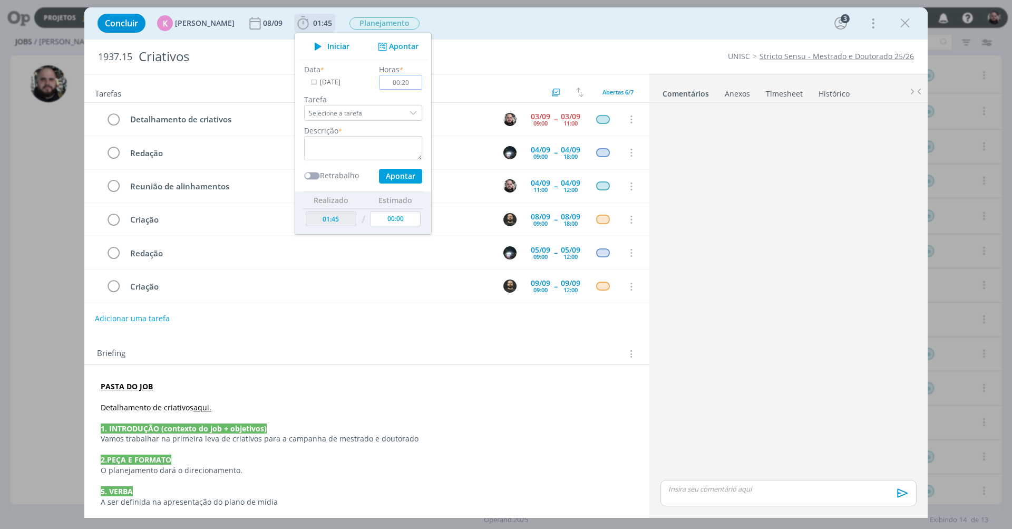
type input "02:00"
click at [356, 150] on textarea "dialog" at bounding box center [363, 148] width 118 height 24
click at [396, 175] on button "Apontar" at bounding box center [400, 176] width 43 height 15
type textarea "detalhamento de criativos"
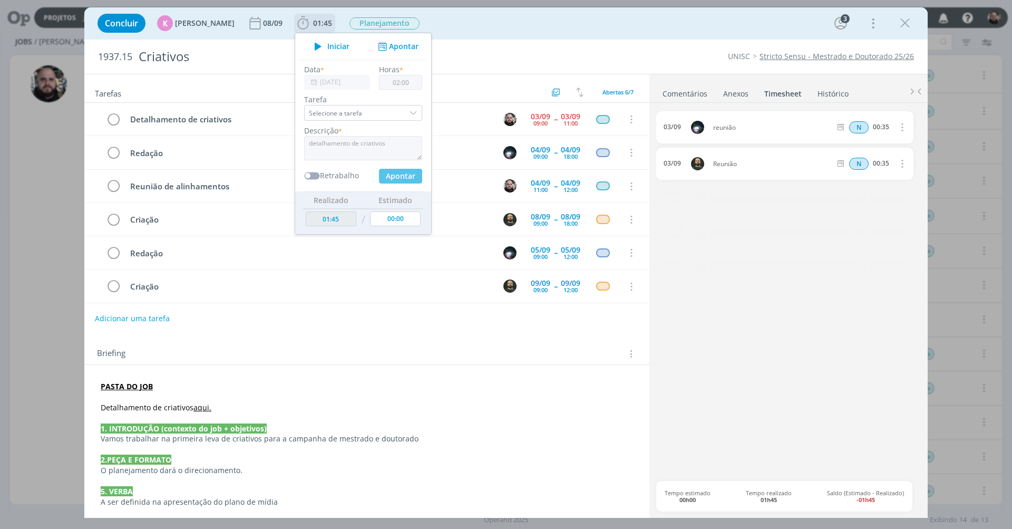
type input "03:45"
type input "00:00"
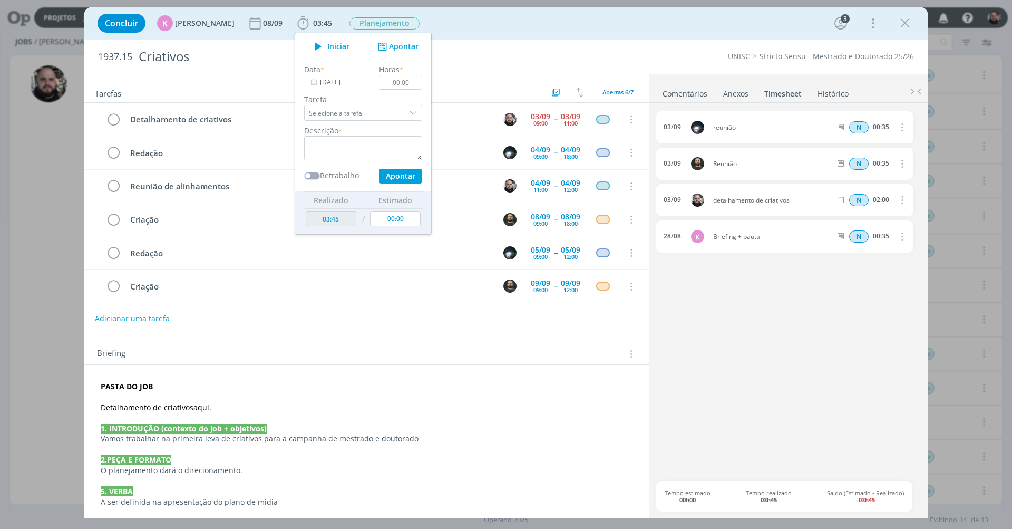
click at [521, 28] on div "Concluir K Karoline Arend 08/09 03:45 Iniciar Apontar Data * 03/09/2025 Horas *…" at bounding box center [506, 23] width 828 height 25
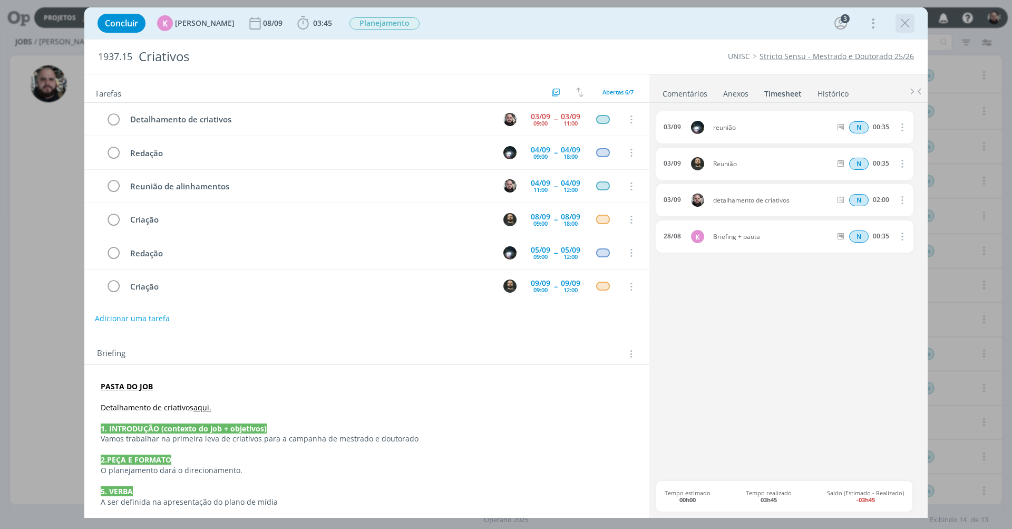
click at [759, 16] on icon "dialog" at bounding box center [905, 23] width 16 height 16
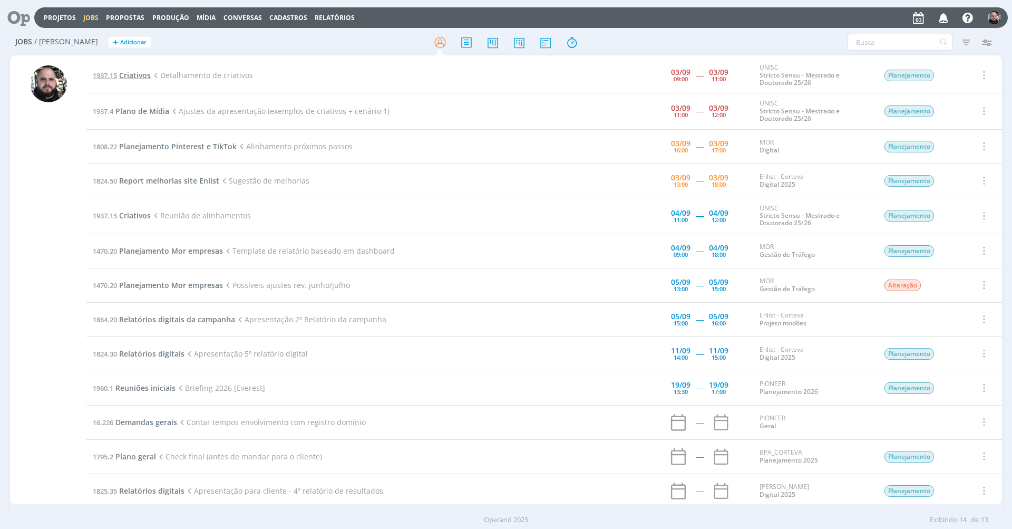
click at [137, 72] on span "Criativos" at bounding box center [135, 75] width 32 height 10
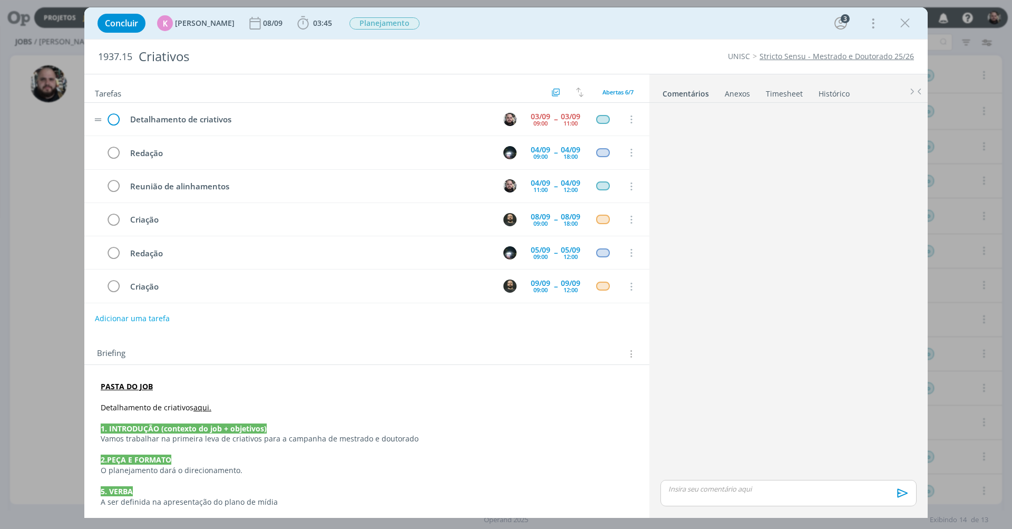
click at [112, 117] on icon "dialog" at bounding box center [113, 120] width 16 height 16
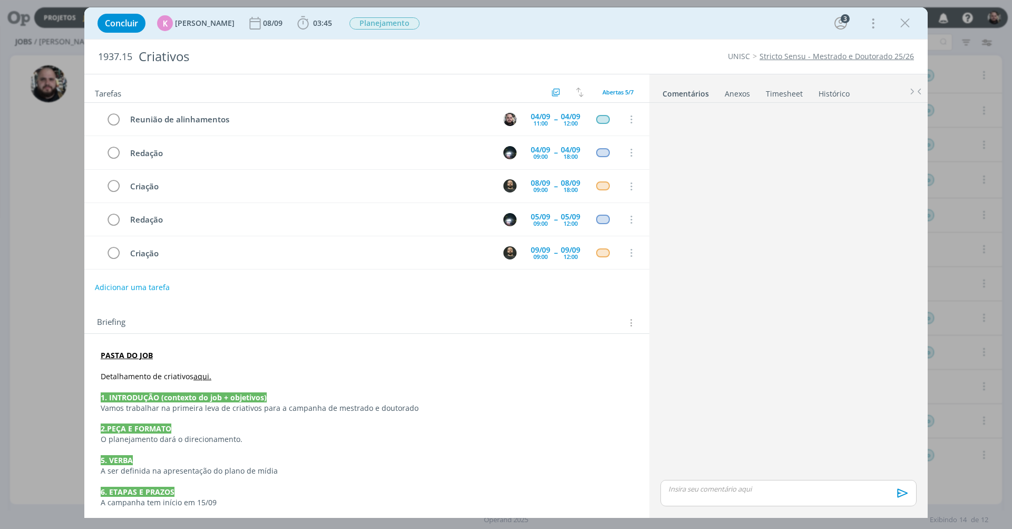
click at [759, 90] on link "Histórico" at bounding box center [834, 91] width 32 height 15
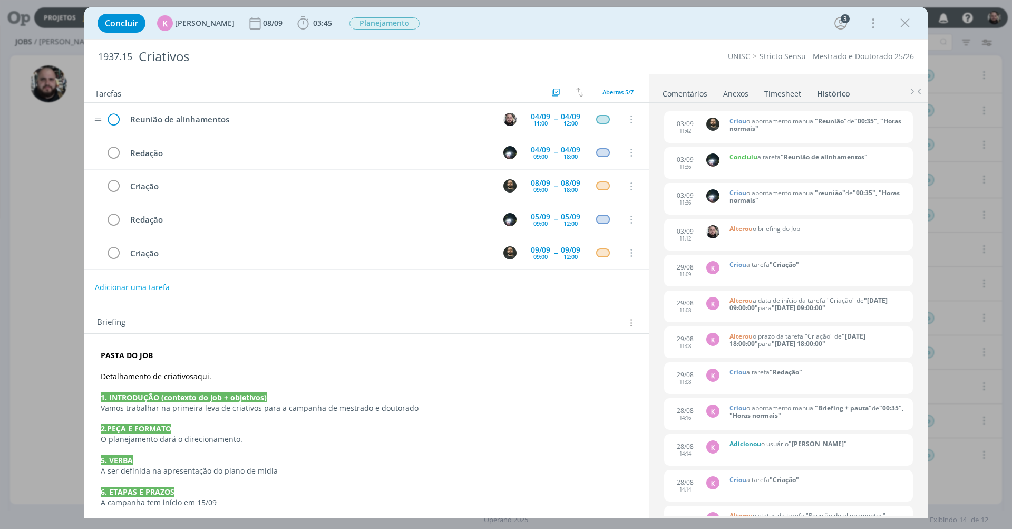
click at [111, 117] on icon "dialog" at bounding box center [113, 120] width 16 height 16
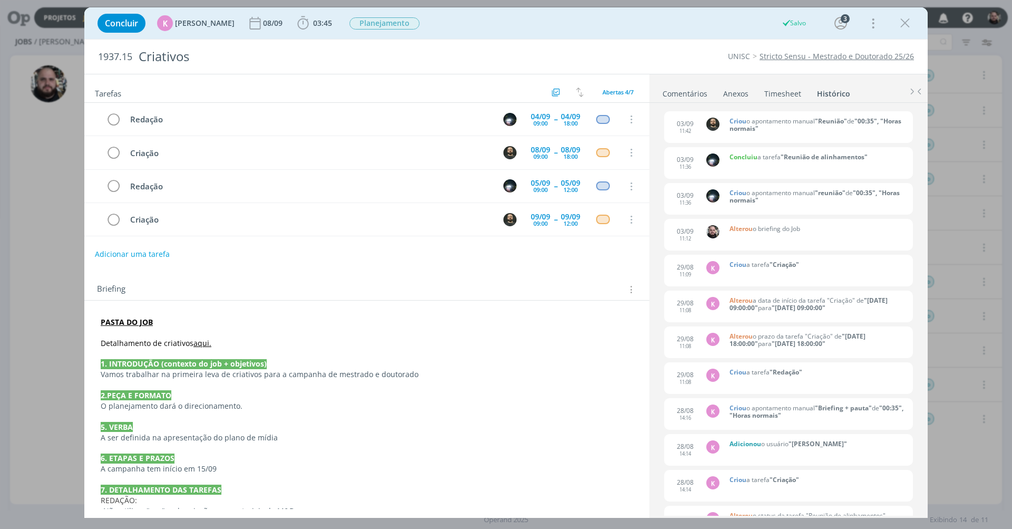
click at [670, 90] on link "Comentários" at bounding box center [685, 91] width 46 height 15
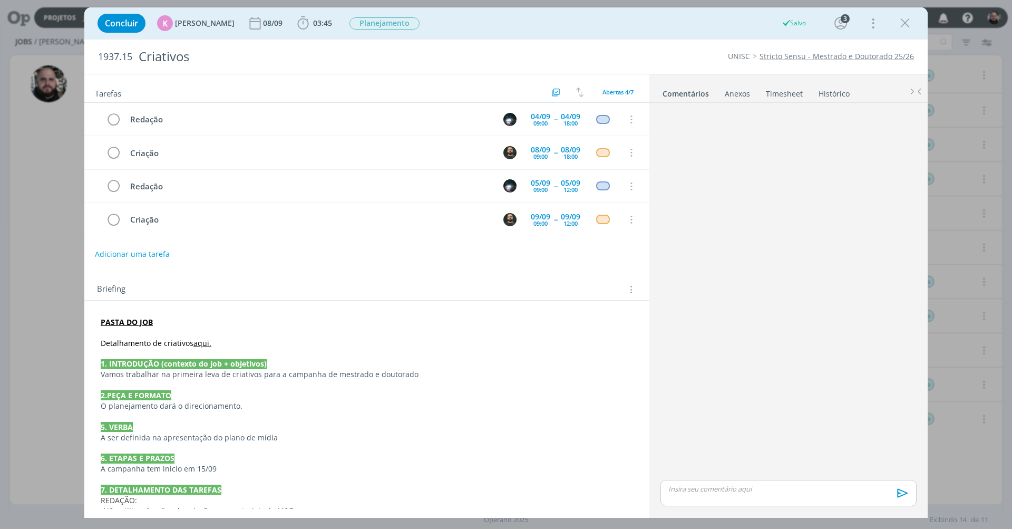
click at [759, 89] on link "Timesheet" at bounding box center [785, 91] width 38 height 15
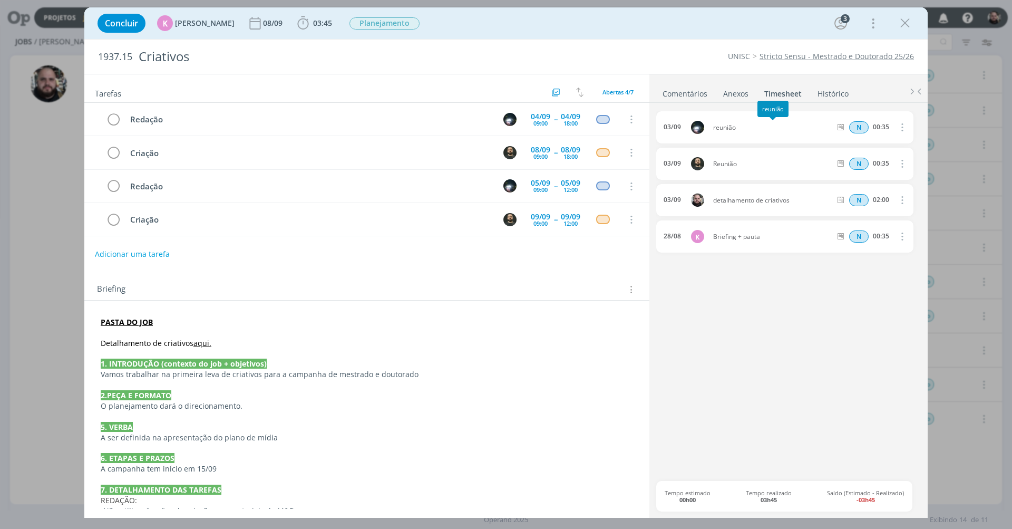
click at [725, 126] on span "reunião" at bounding box center [772, 127] width 126 height 6
copy div "reunião"
click at [313, 30] on span "03:45" at bounding box center [314, 23] width 39 height 16
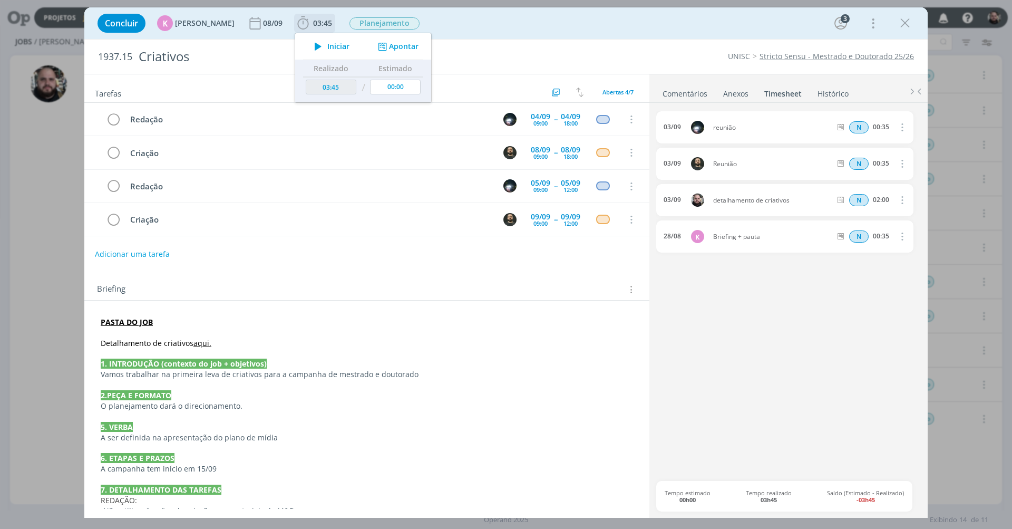
click at [397, 47] on button "Apontar" at bounding box center [397, 46] width 44 height 11
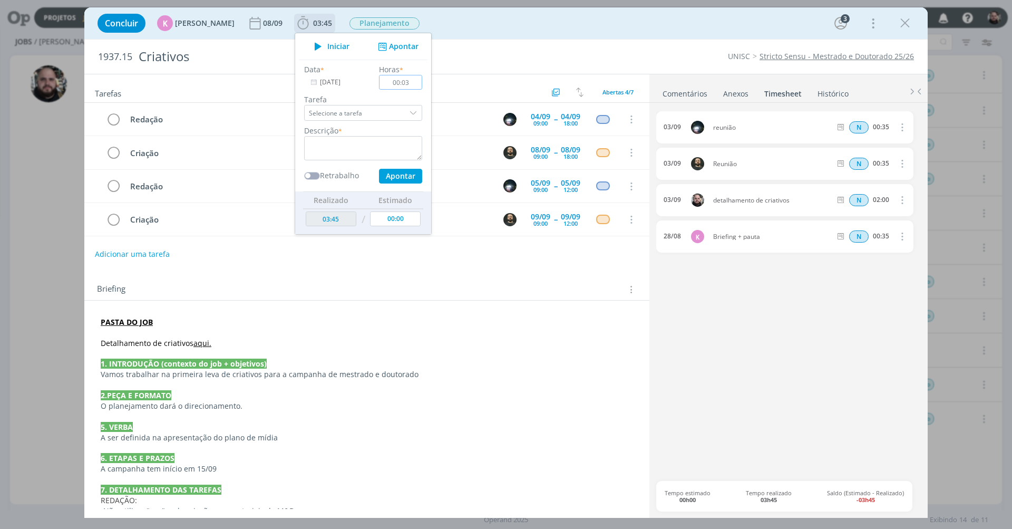
type input "00:35"
click at [370, 147] on textarea "dialog" at bounding box center [363, 148] width 118 height 24
type textarea "reunião de detalhamento"
click at [394, 176] on button "Apontar" at bounding box center [400, 176] width 43 height 15
type input "04:20"
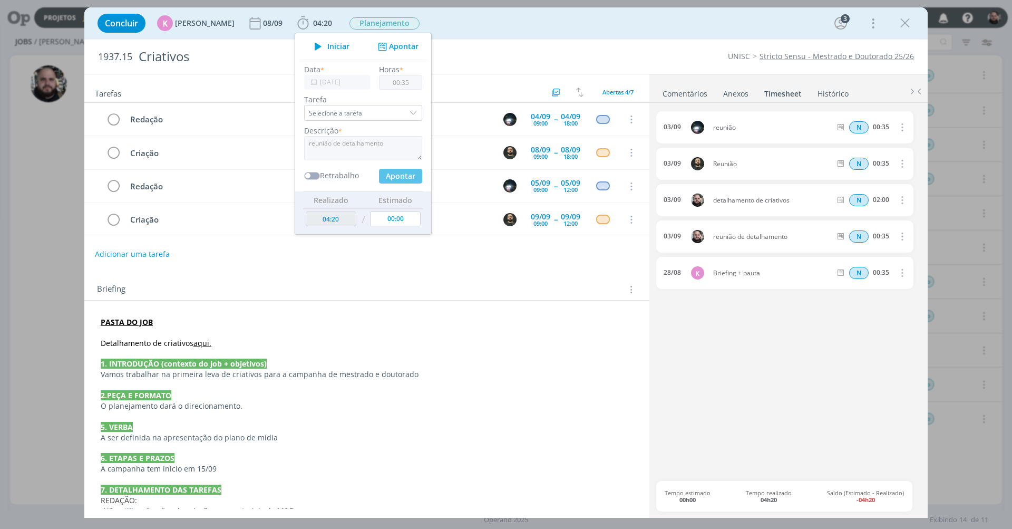
type input "00:00"
click at [567, 26] on div "Concluir K Karoline Arend 08/09 04:20 Iniciar Apontar Data * 03/09/2025 Horas *…" at bounding box center [506, 23] width 828 height 25
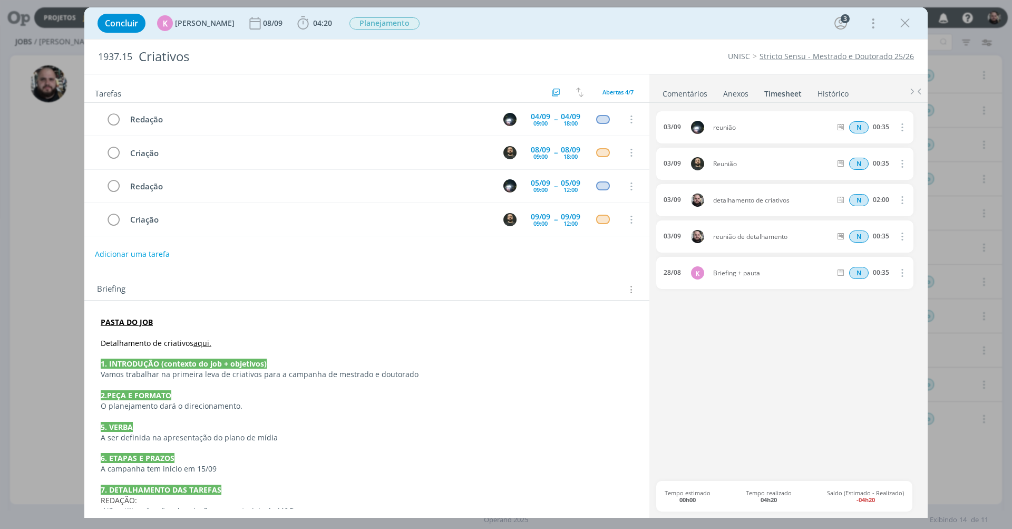
click at [538, 26] on div "Concluir K Karoline Arend 08/09 04:20 Iniciar Apontar Data * 03/09/2025 Horas *…" at bounding box center [506, 23] width 828 height 25
click at [759, 18] on icon "dialog" at bounding box center [905, 23] width 16 height 16
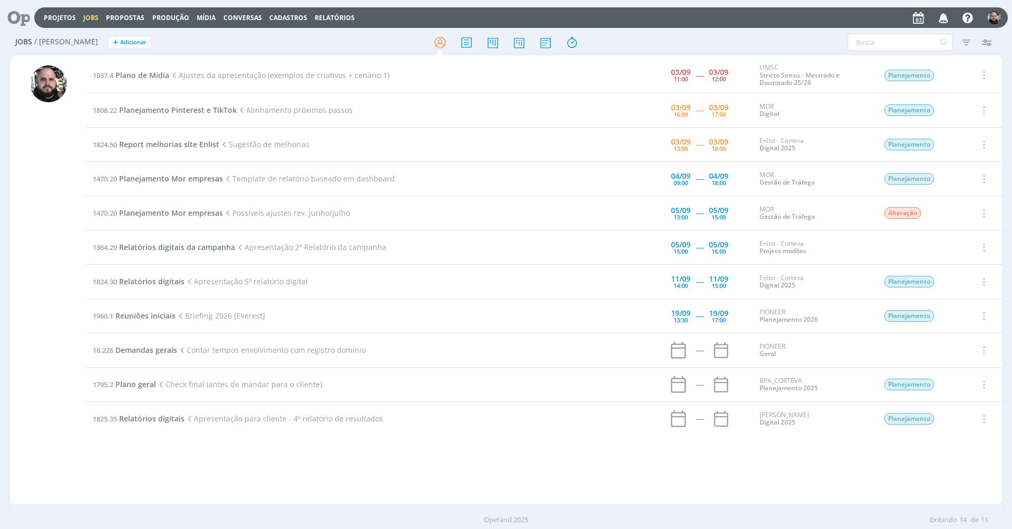
click at [720, 41] on div "Filtros Filtrar Limpar Tipo Jobs e Tarefas Data Personalizado a Situação dos jo…" at bounding box center [837, 42] width 320 height 17
click at [759, 77] on link "Stricto Sensu - Mestrado e Doutorado 25/26" at bounding box center [800, 79] width 80 height 16
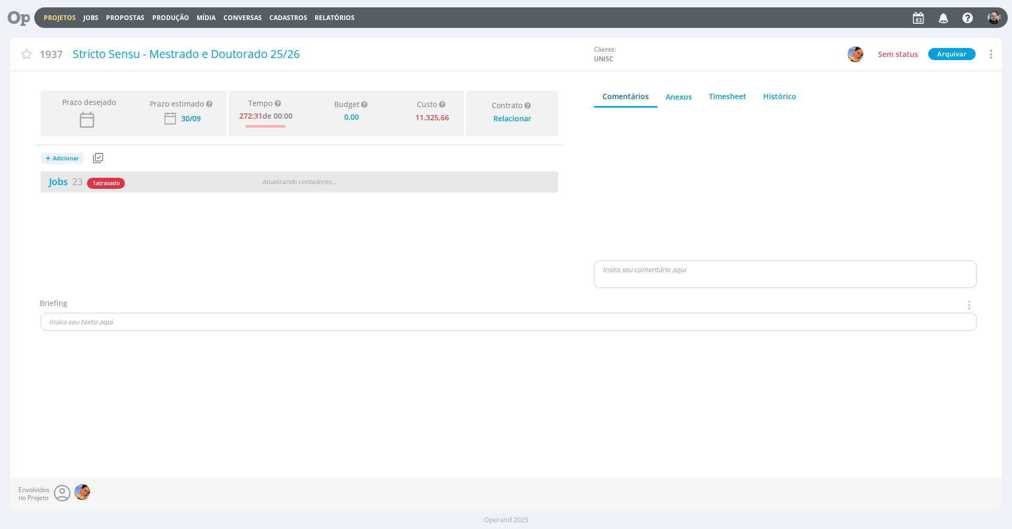
type input "0,00"
click at [62, 178] on link "Jobs 23" at bounding box center [62, 181] width 42 height 13
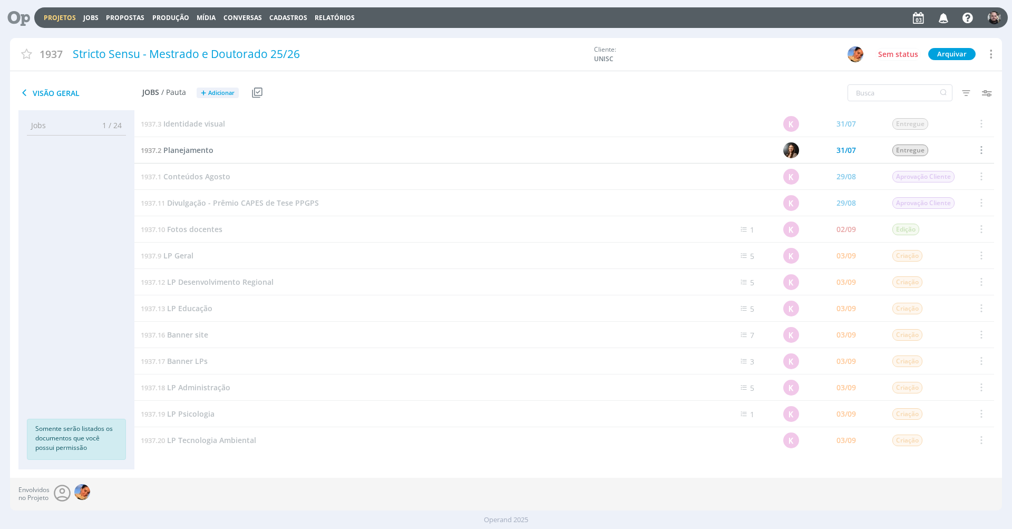
scroll to position [268, 0]
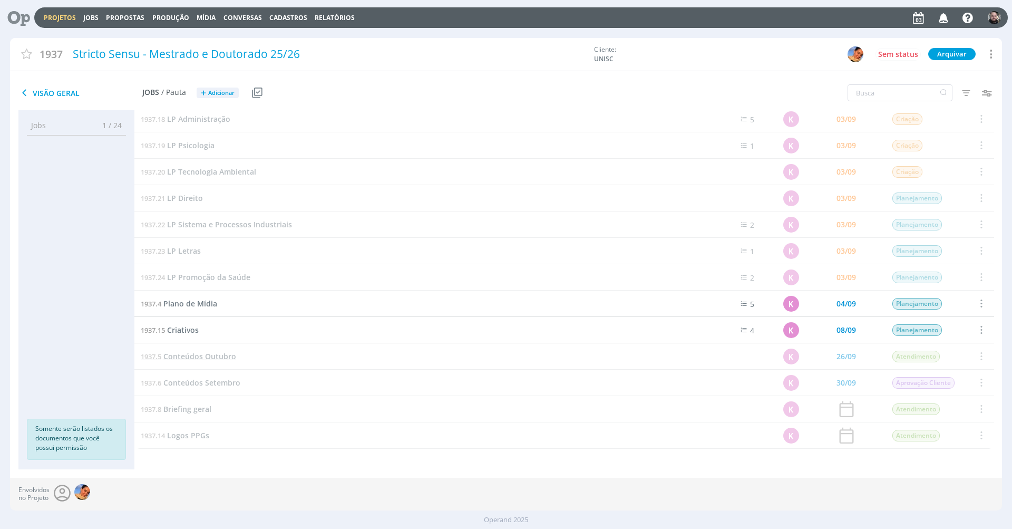
click at [223, 353] on span "Conteúdos Outubro" at bounding box center [199, 356] width 73 height 10
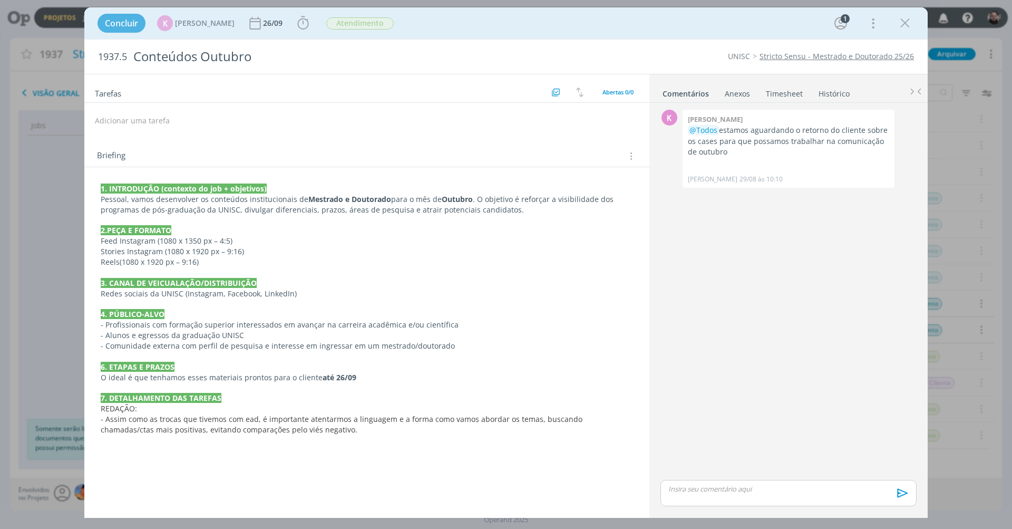
click at [54, 307] on div "Concluir K Karoline Arend 26/09 Iniciar Apontar Data * 03/09/2025 Horas * 00:00…" at bounding box center [506, 264] width 1012 height 529
click at [759, 24] on icon "dialog" at bounding box center [905, 23] width 16 height 16
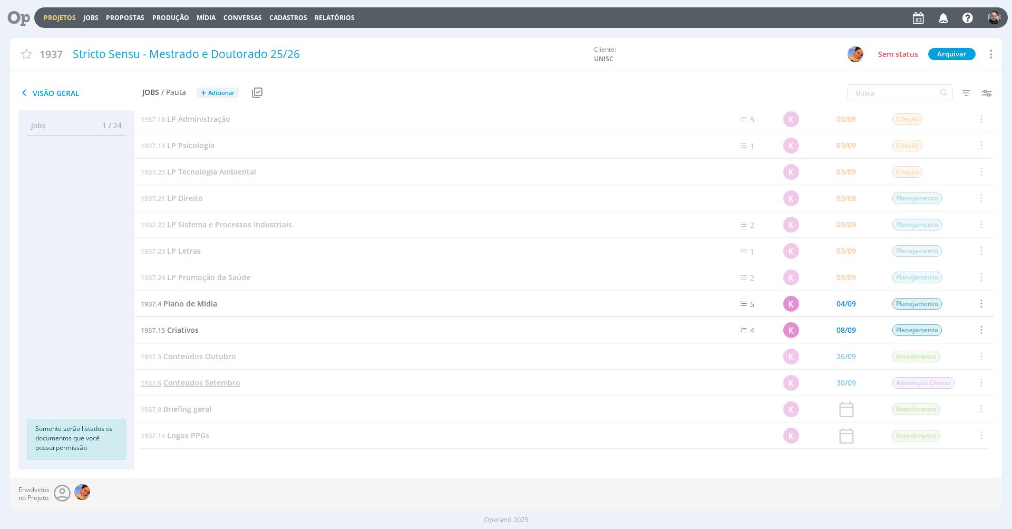
click at [223, 386] on span "Conteúdos Setembro" at bounding box center [201, 383] width 77 height 10
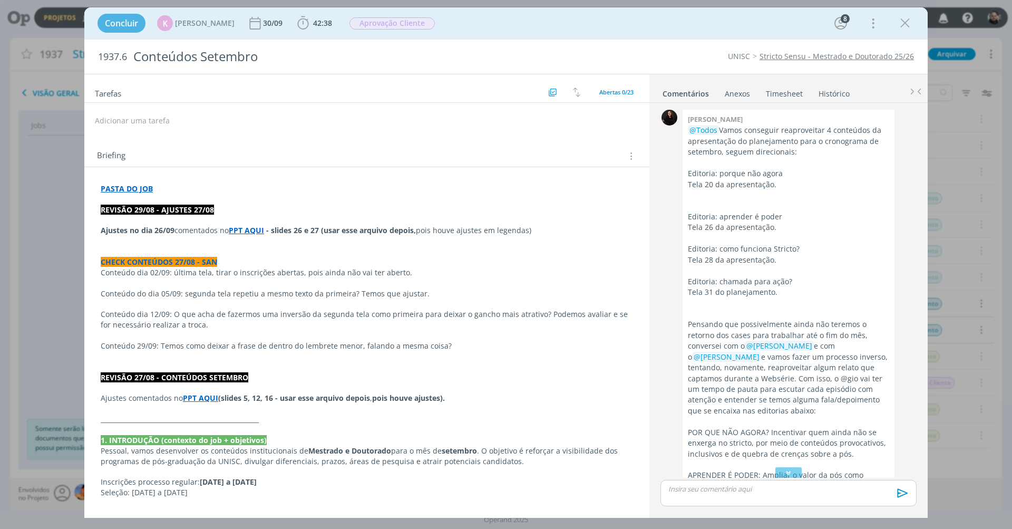
click at [205, 393] on strong "PPT AQUI" at bounding box center [200, 398] width 35 height 10
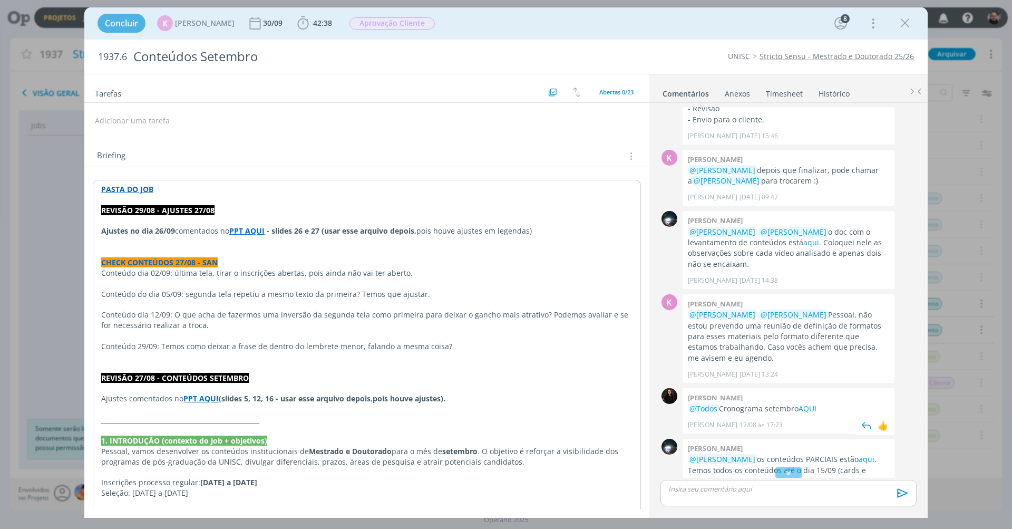
scroll to position [655, 0]
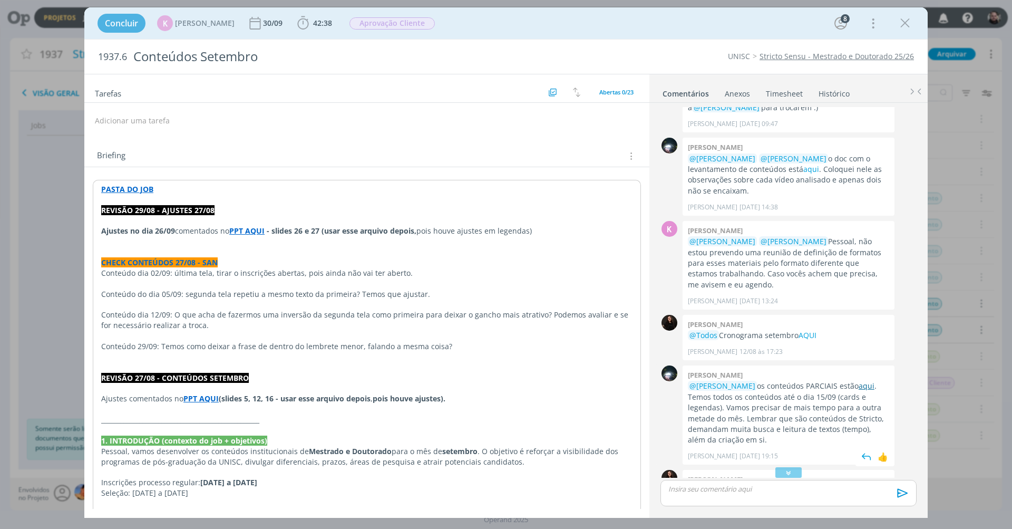
click at [759, 381] on link "aqui" at bounding box center [867, 386] width 16 height 10
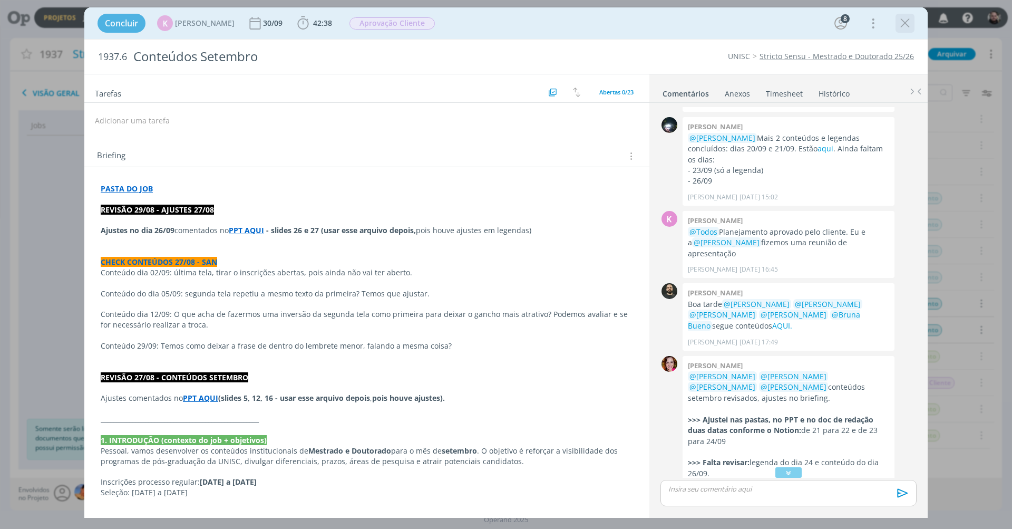
click at [759, 22] on icon "dialog" at bounding box center [905, 23] width 16 height 16
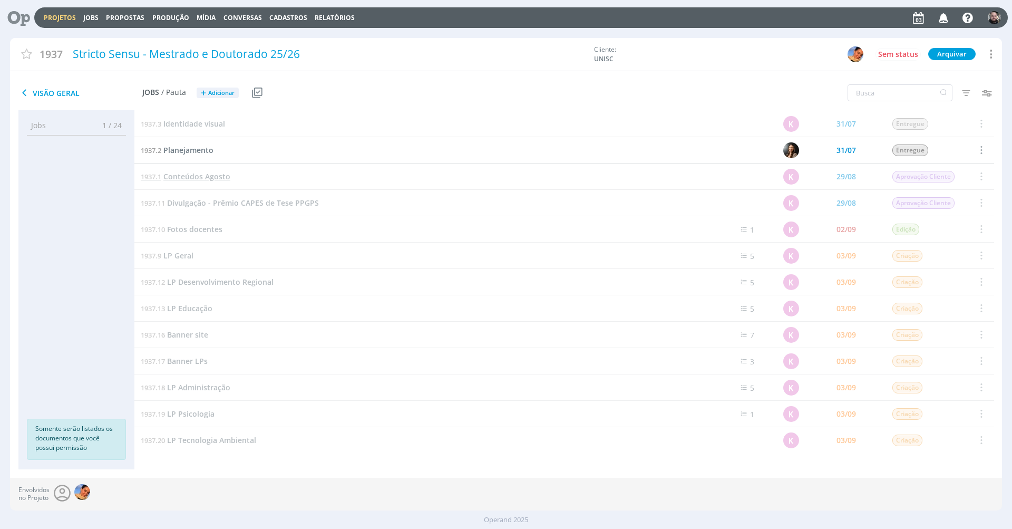
click at [211, 179] on span "Conteúdos Agosto" at bounding box center [196, 176] width 67 height 10
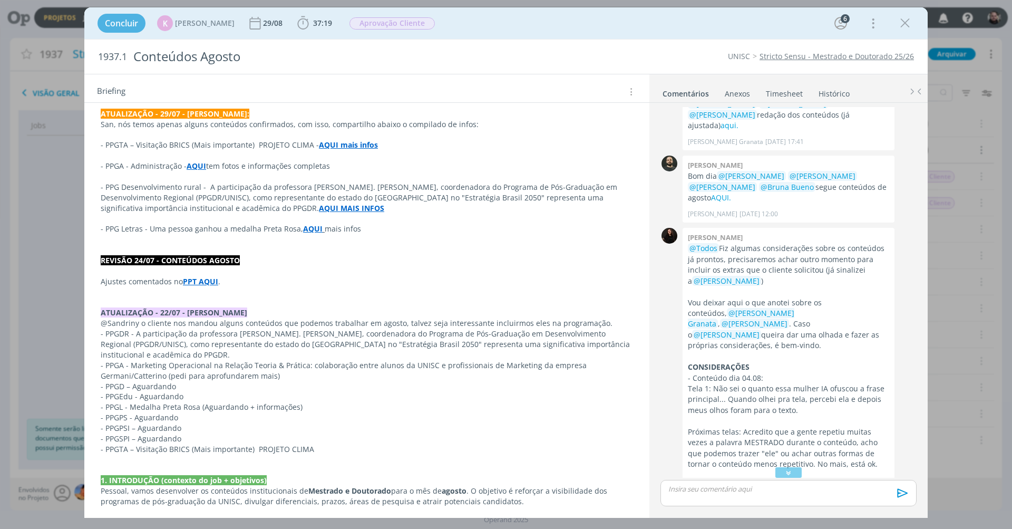
scroll to position [2155, 0]
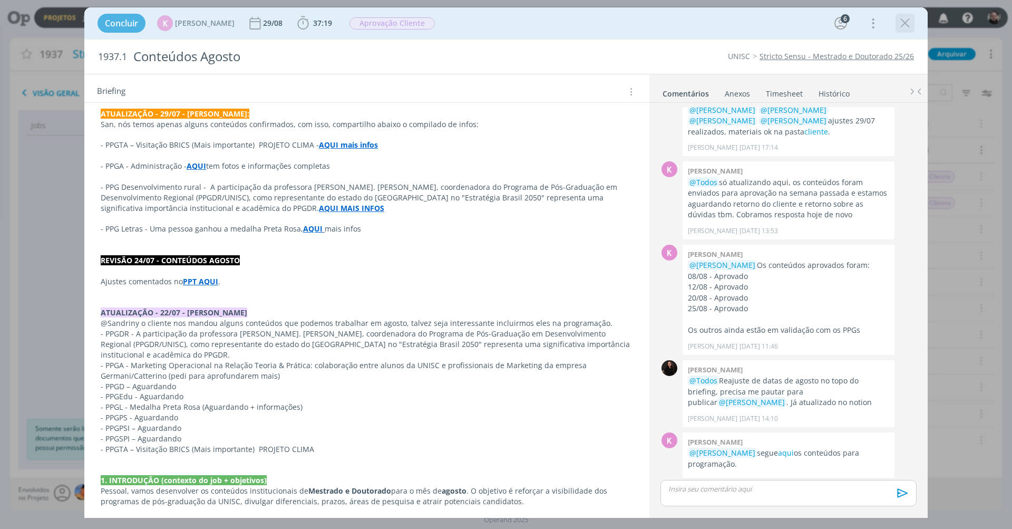
click at [759, 18] on icon "dialog" at bounding box center [905, 23] width 16 height 16
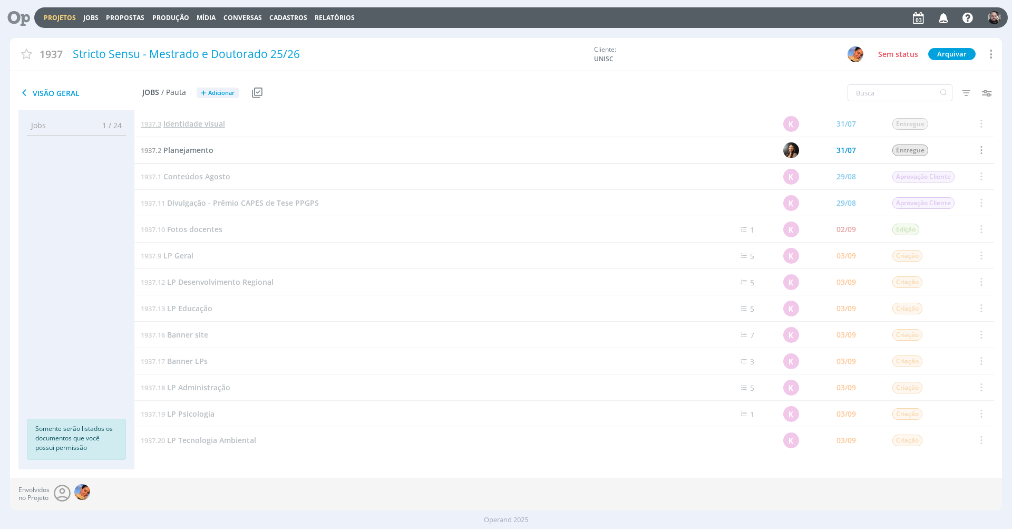
click at [209, 121] on span "Identidade visual" at bounding box center [194, 124] width 62 height 10
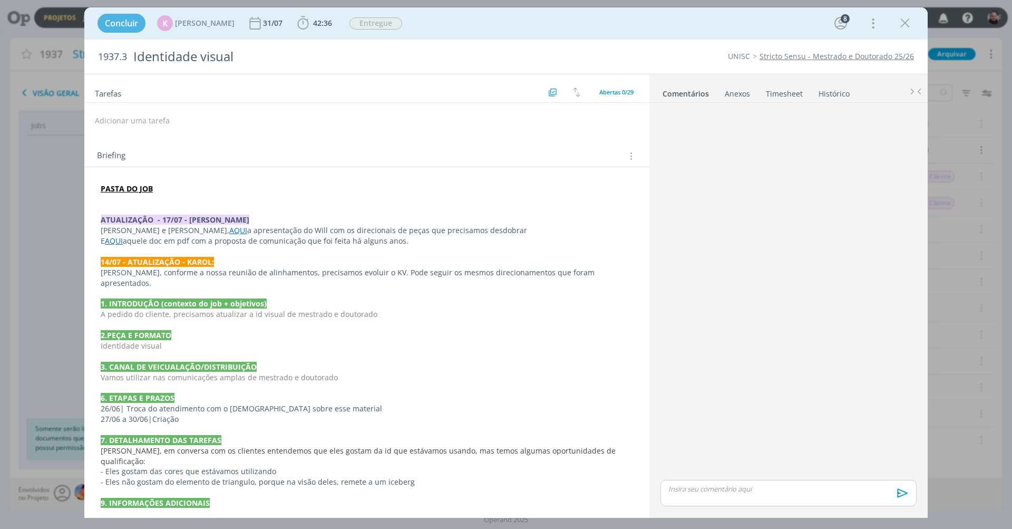
scroll to position [66, 0]
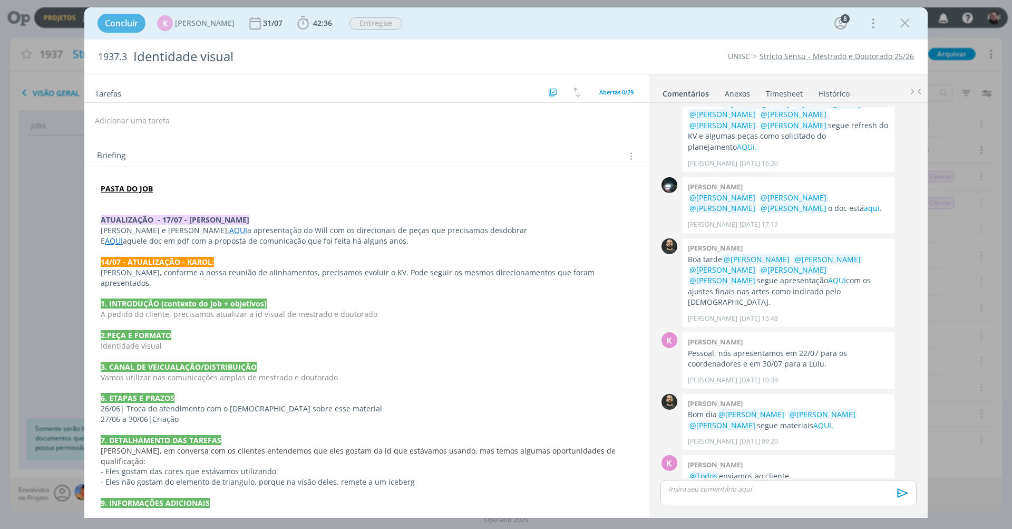
click at [759, 22] on div "Concluir K Karoline Arend 31/07 42:36 Iniciar Apontar Data * 03/09/2025 Horas *…" at bounding box center [506, 23] width 828 height 25
click at [759, 19] on icon "dialog" at bounding box center [905, 23] width 16 height 16
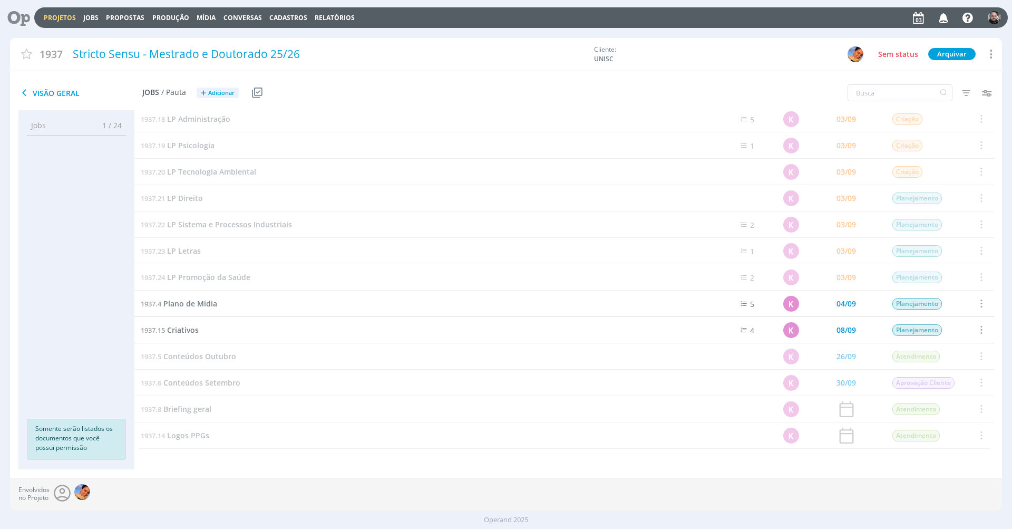
scroll to position [268, 0]
click at [204, 409] on span "Briefing geral" at bounding box center [187, 409] width 48 height 10
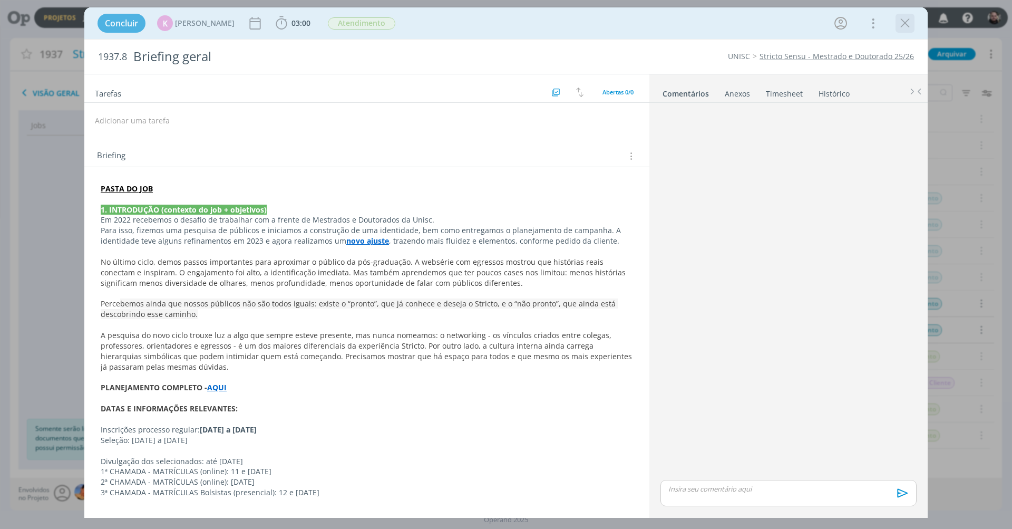
click at [759, 28] on icon "dialog" at bounding box center [905, 23] width 16 height 16
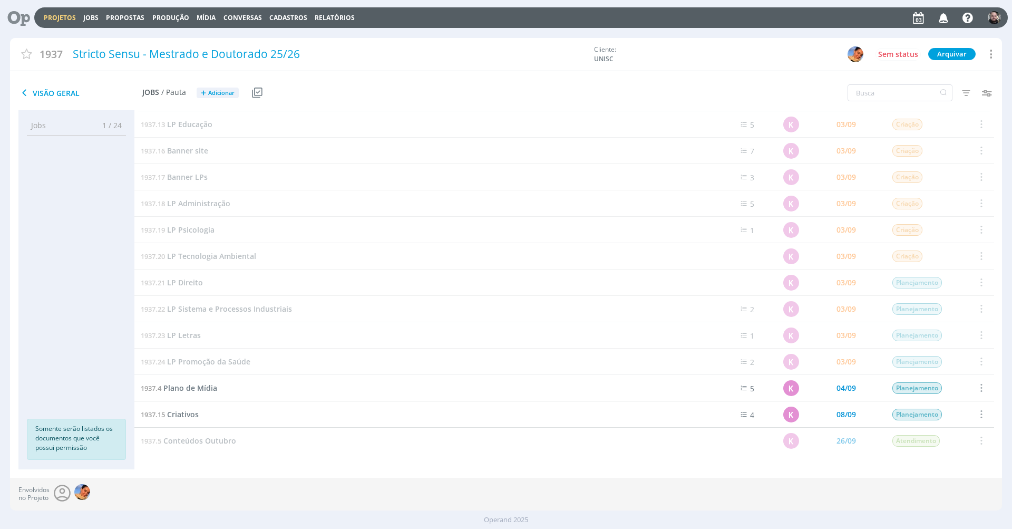
scroll to position [106, 0]
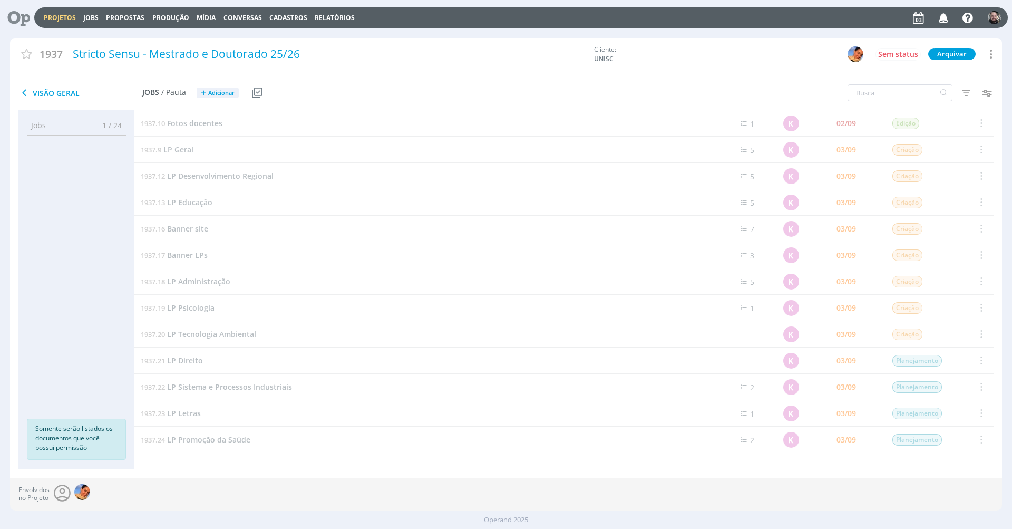
click at [177, 147] on span "LP Geral" at bounding box center [178, 149] width 30 height 10
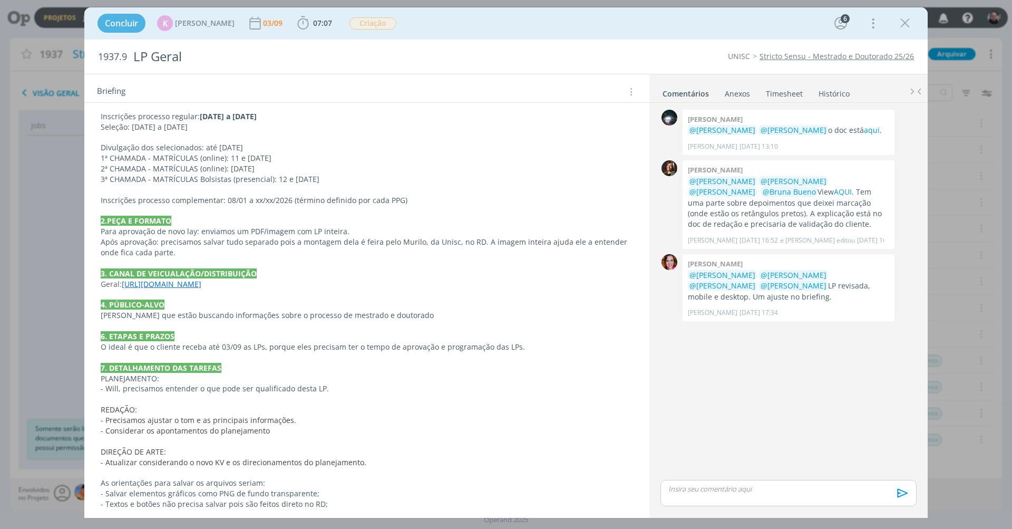
scroll to position [418, 0]
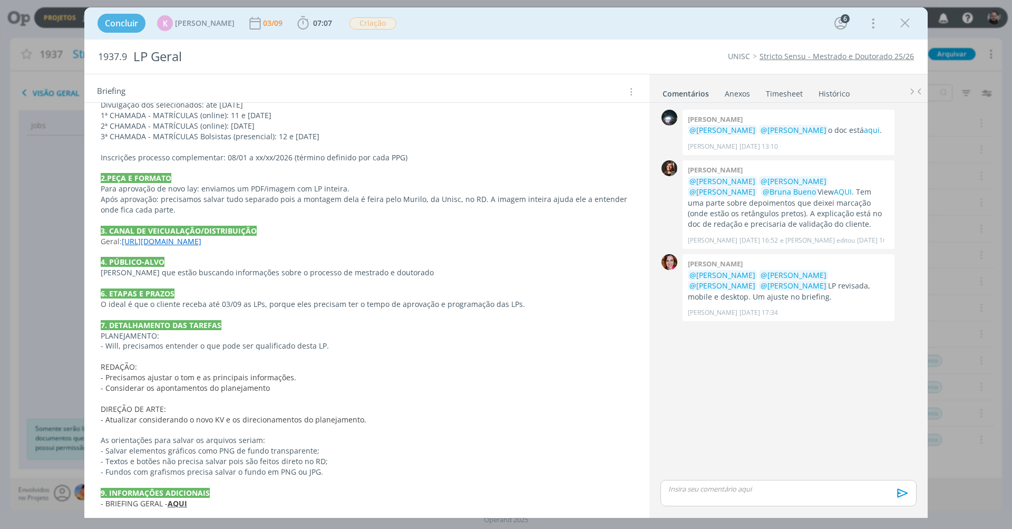
click at [184, 433] on strong "AQUI" at bounding box center [178, 503] width 20 height 10
click at [759, 23] on icon "dialog" at bounding box center [905, 23] width 16 height 16
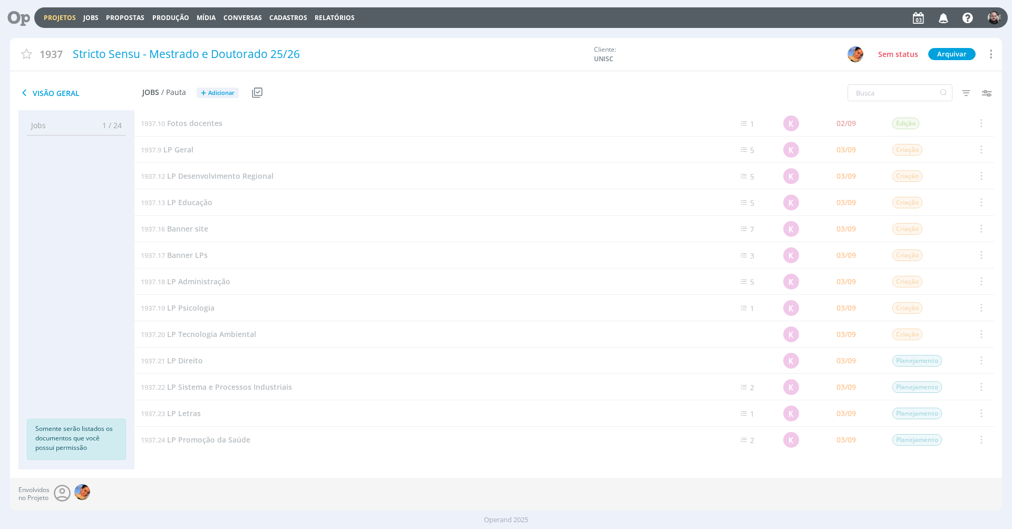
click at [214, 301] on div "1937.19 LP Psicologia" at bounding box center [413, 308] width 559 height 26
click at [198, 311] on span "LP Psicologia" at bounding box center [190, 308] width 47 height 10
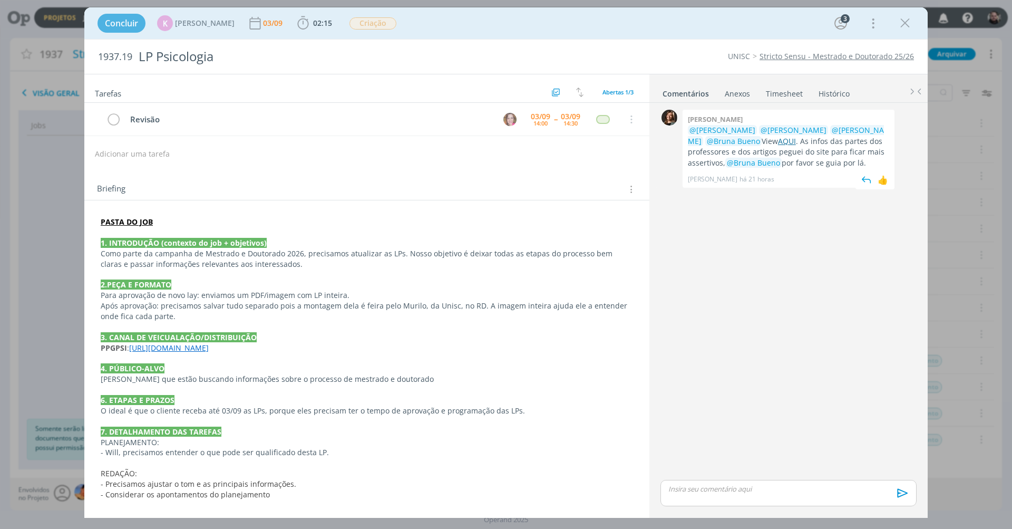
click at [759, 140] on link "AQUI" at bounding box center [787, 141] width 18 height 10
click at [759, 22] on icon "dialog" at bounding box center [905, 23] width 16 height 16
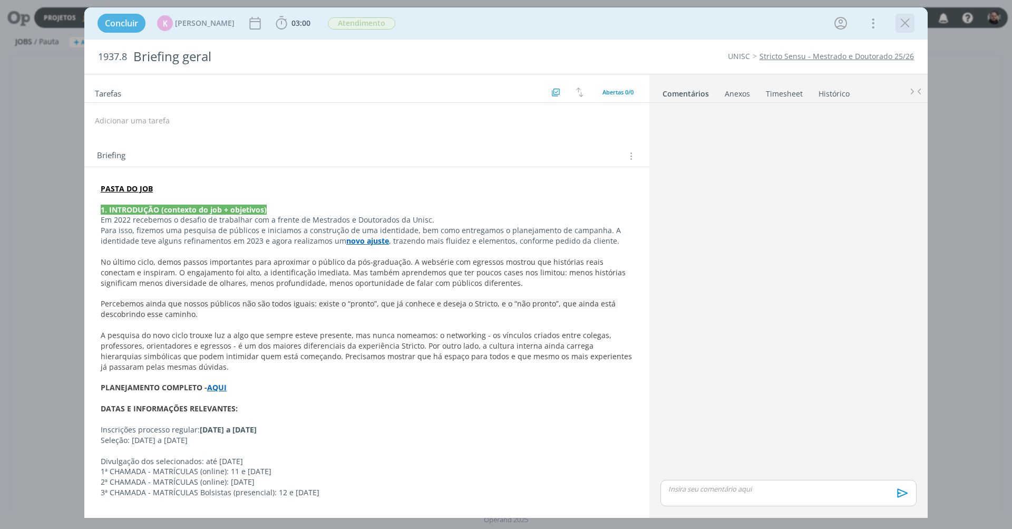
click at [901, 18] on icon "dialog" at bounding box center [905, 23] width 16 height 16
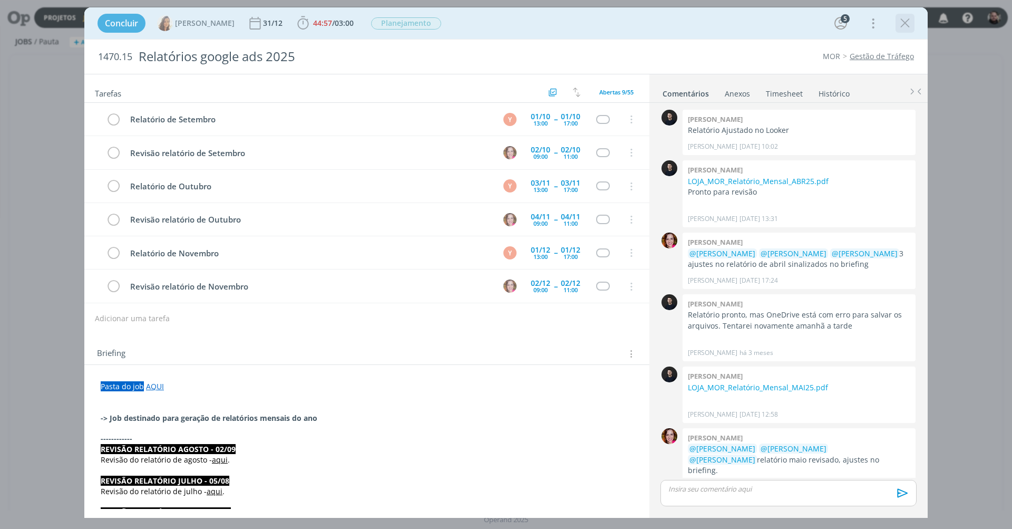
scroll to position [860, 0]
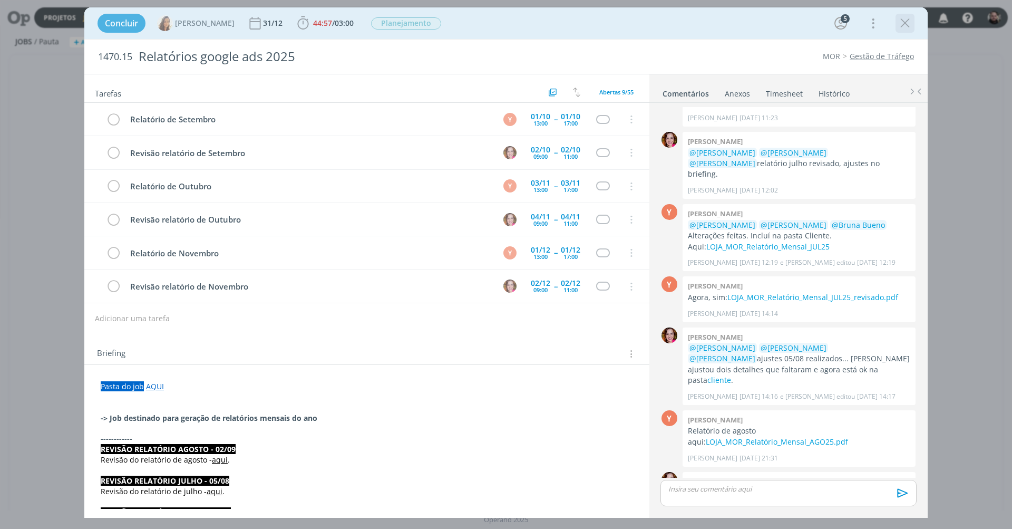
click at [904, 23] on icon "dialog" at bounding box center [905, 23] width 16 height 16
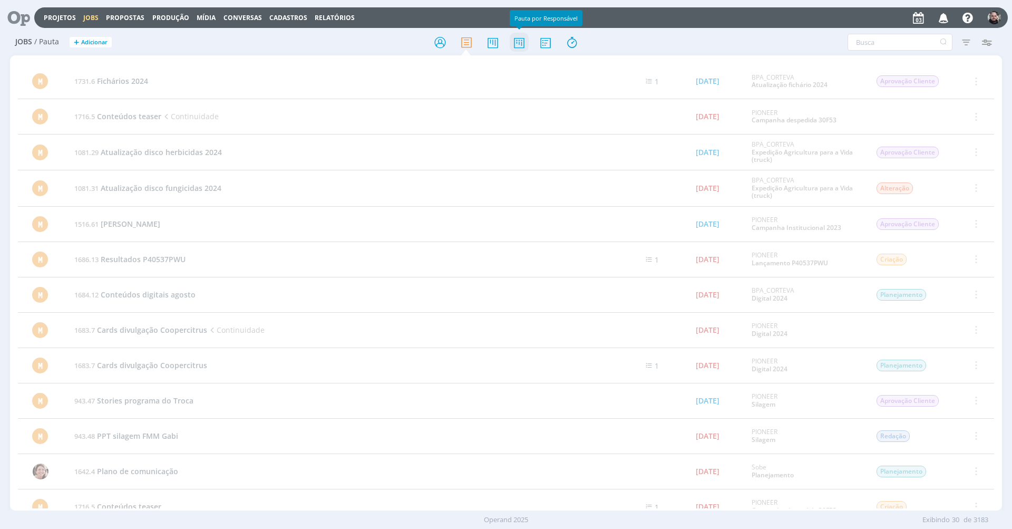
click at [523, 42] on icon at bounding box center [519, 42] width 19 height 21
